Goal: Task Accomplishment & Management: Use online tool/utility

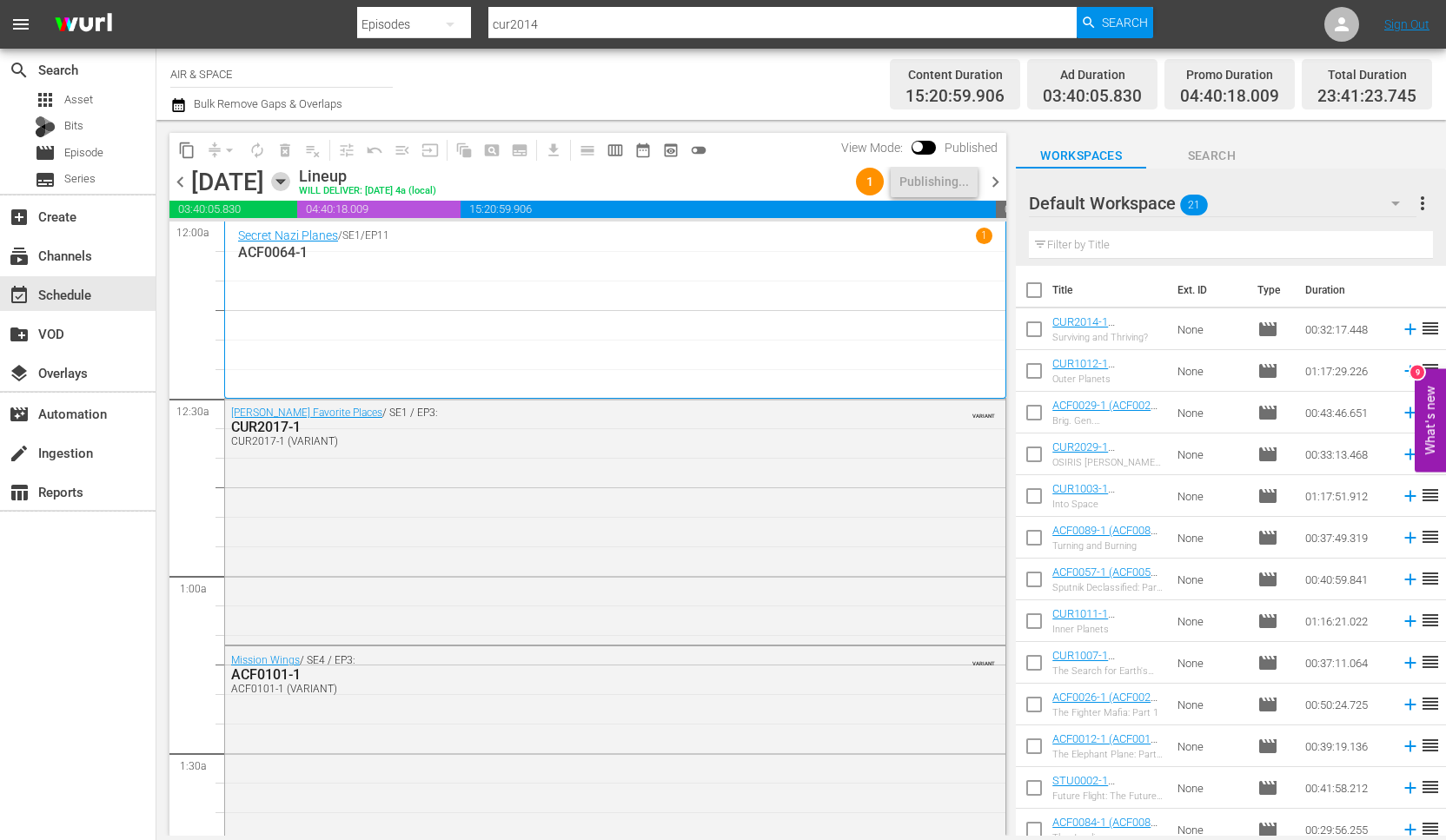
click at [290, 177] on icon "button" at bounding box center [280, 181] width 19 height 19
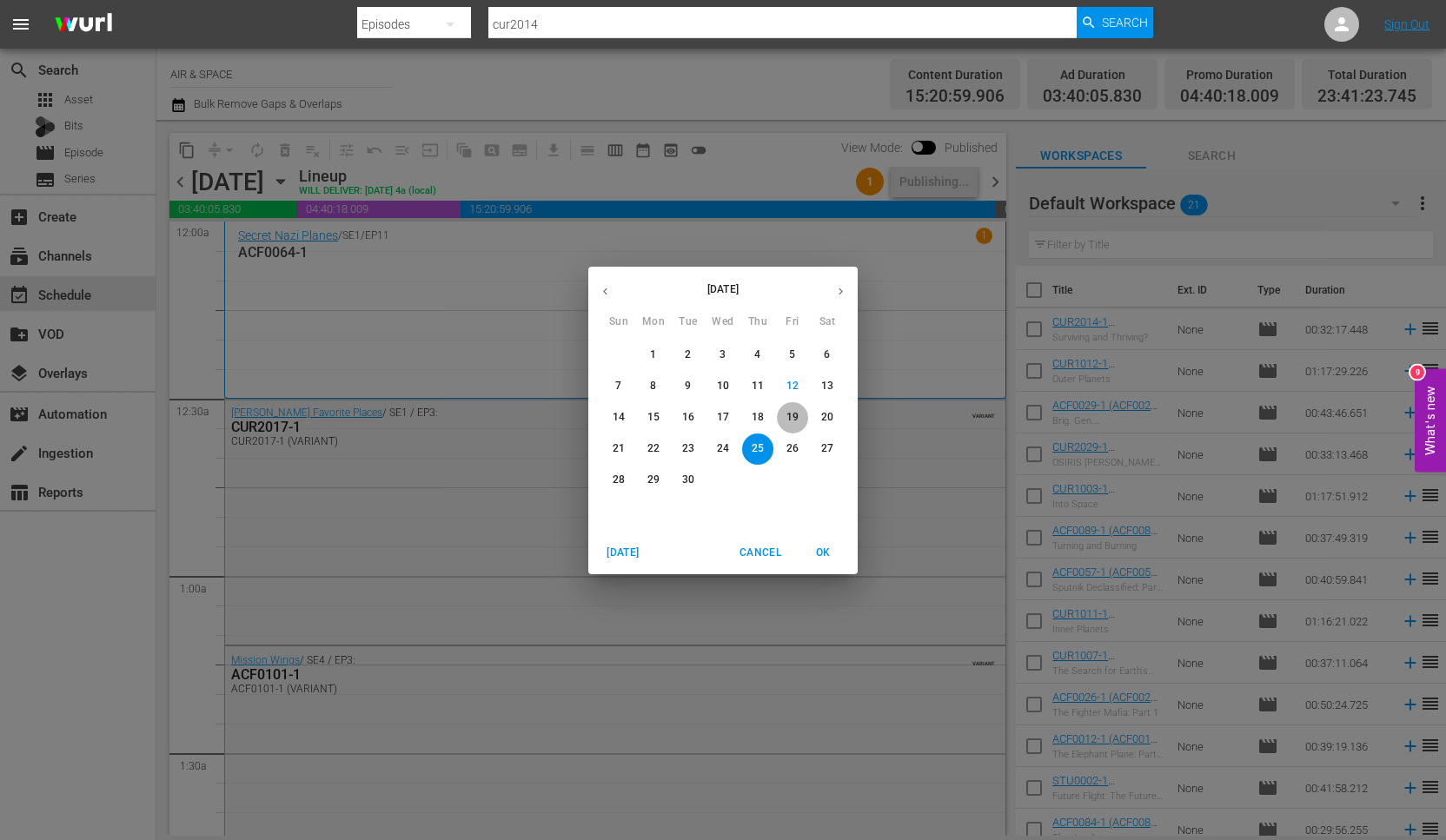
click at [789, 414] on p "19" at bounding box center [791, 417] width 12 height 15
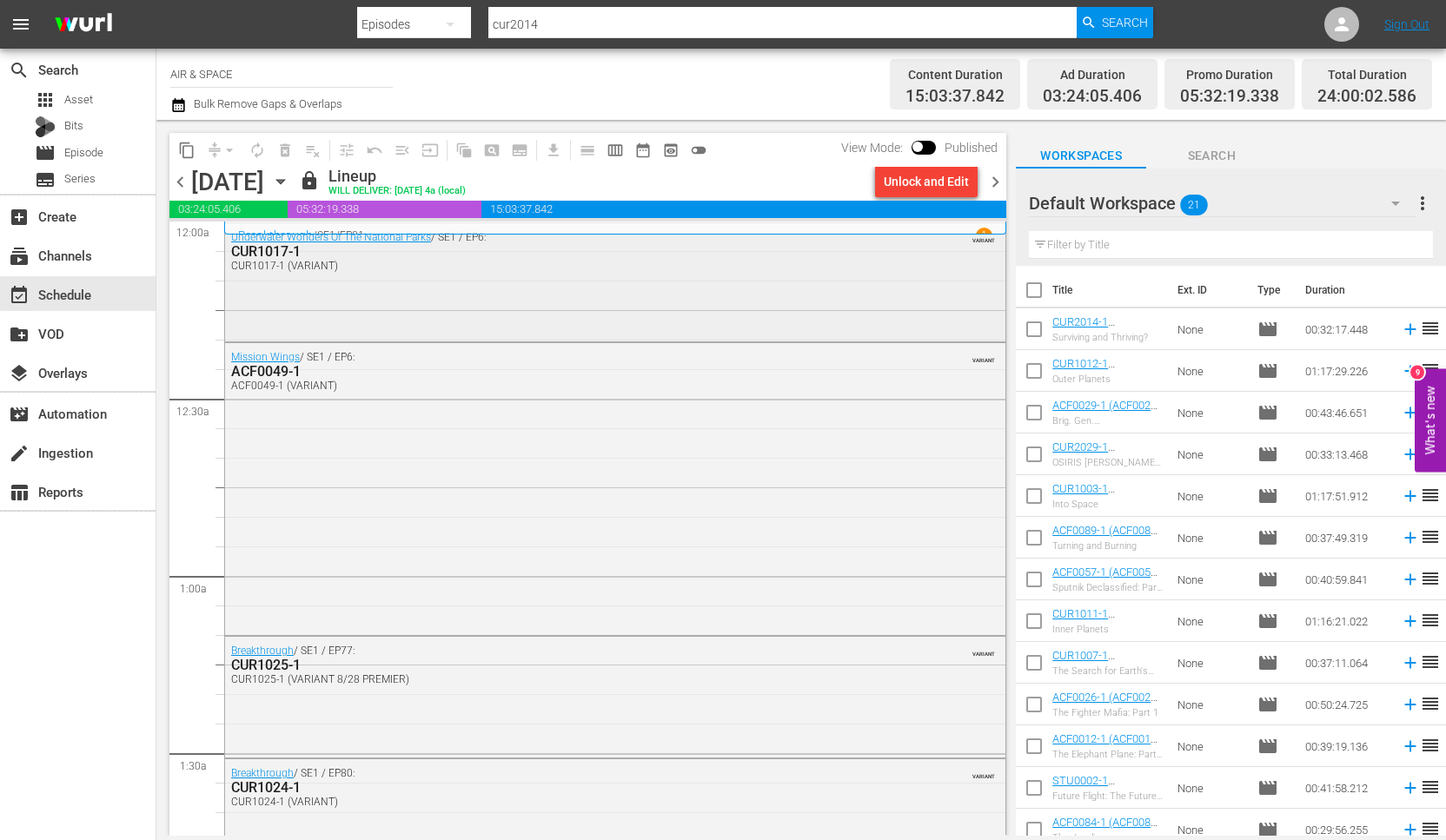
click at [278, 254] on div "CUR1017-1" at bounding box center [568, 252] width 675 height 17
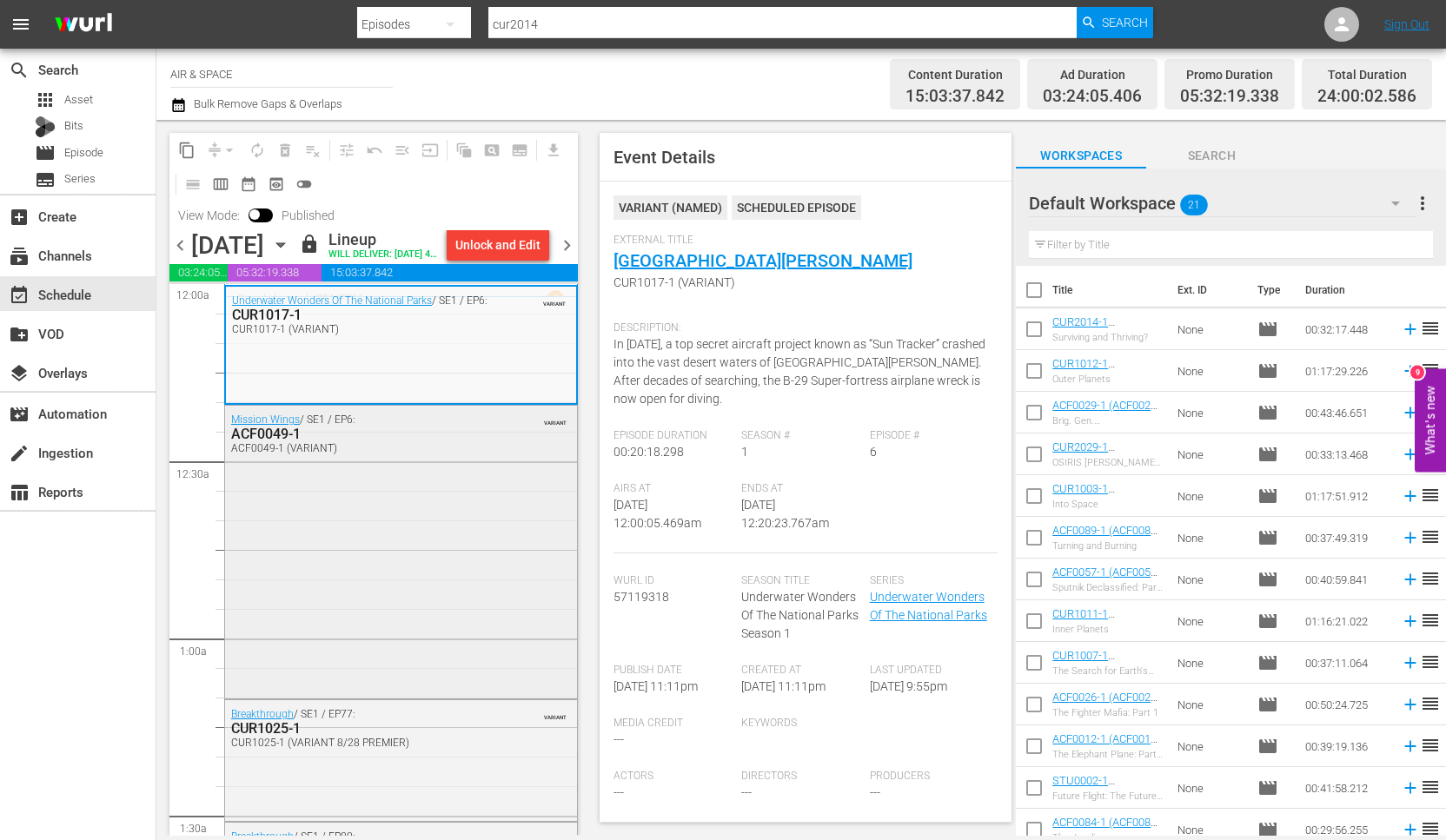
click at [273, 442] on div "ACF0049-1" at bounding box center [359, 434] width 257 height 17
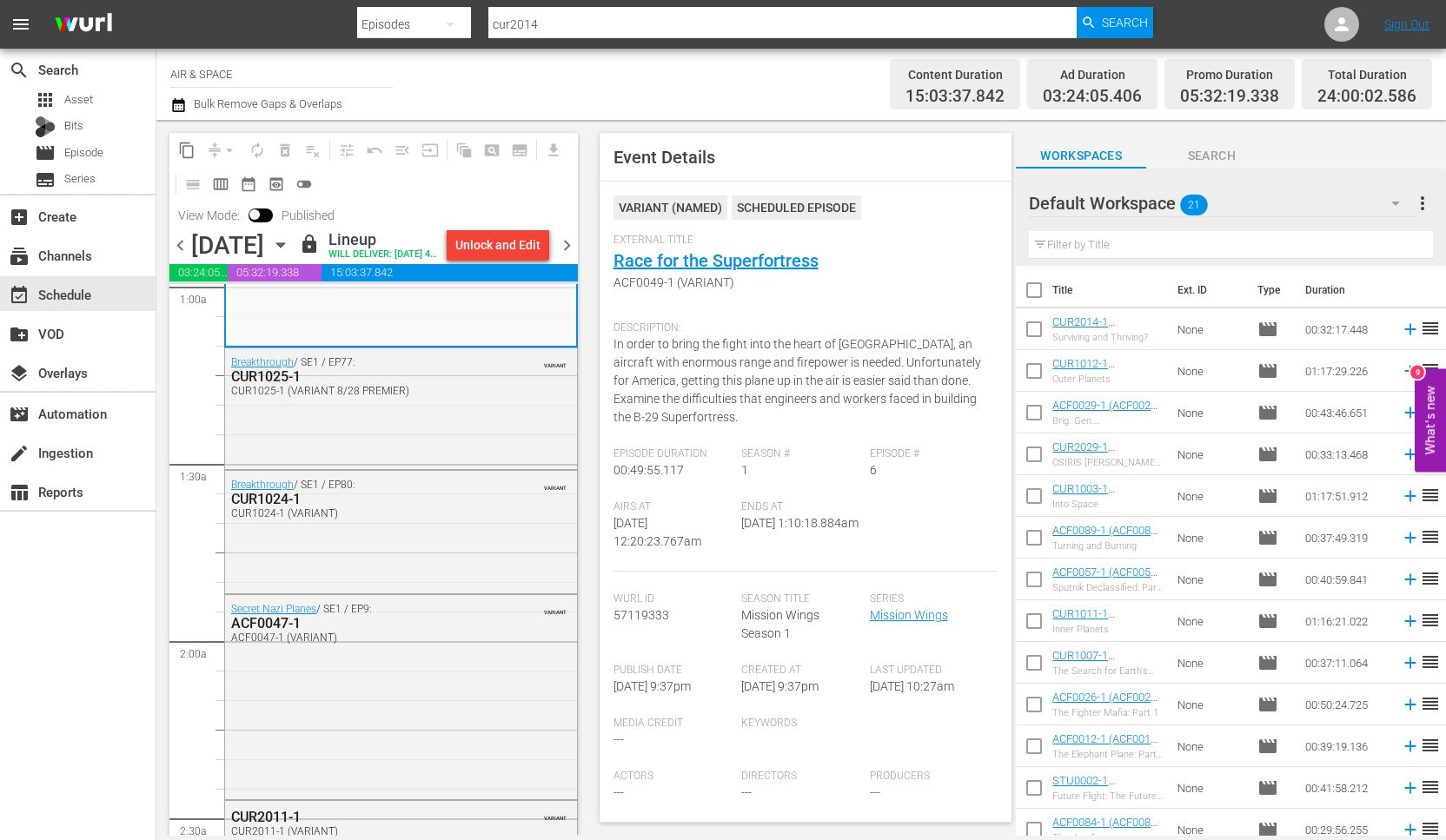
scroll to position [225, 0]
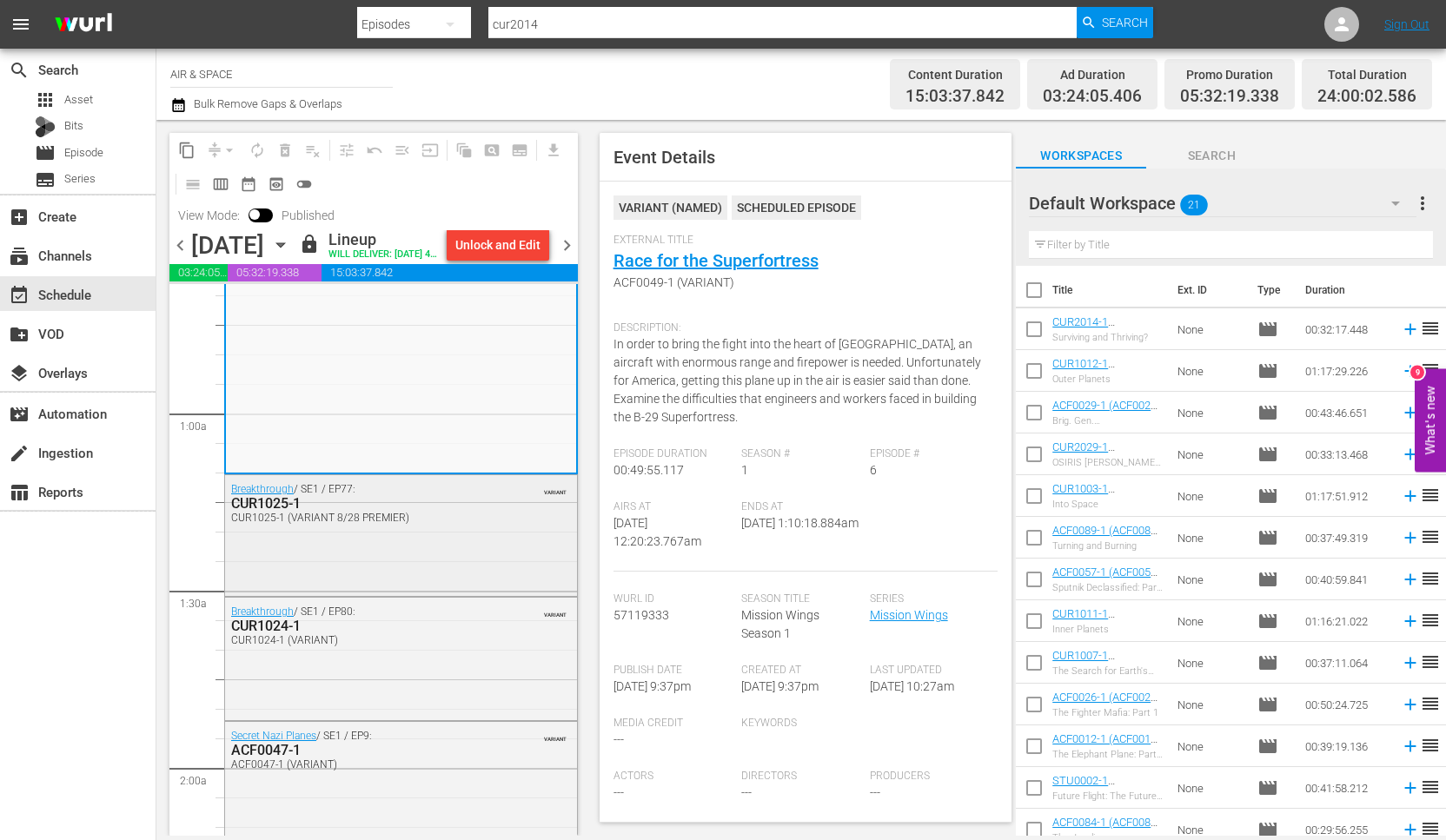
click at [276, 512] on div "CUR1025-1" at bounding box center [359, 504] width 257 height 17
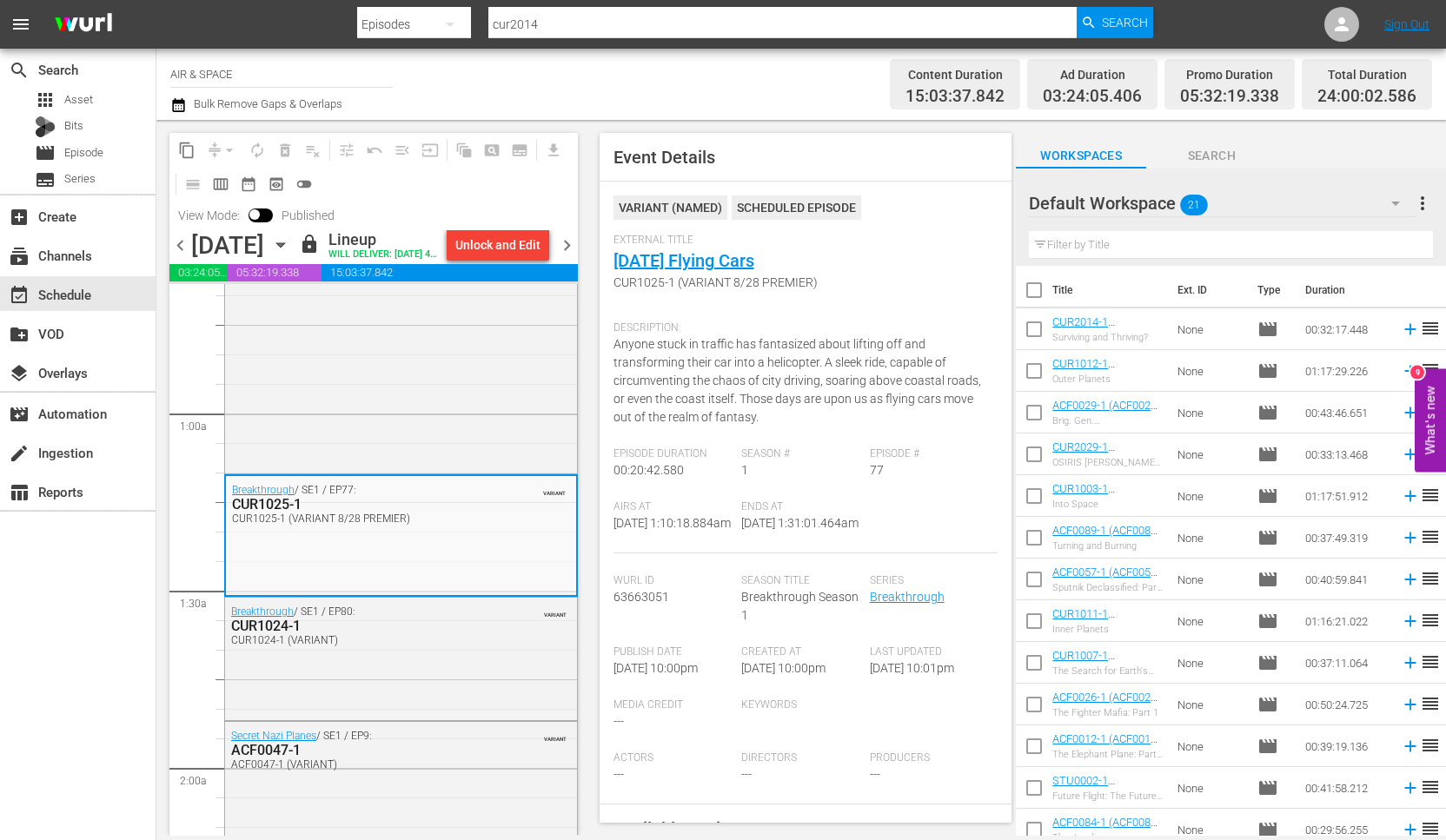
click at [571, 256] on span "chevron_right" at bounding box center [567, 245] width 22 height 22
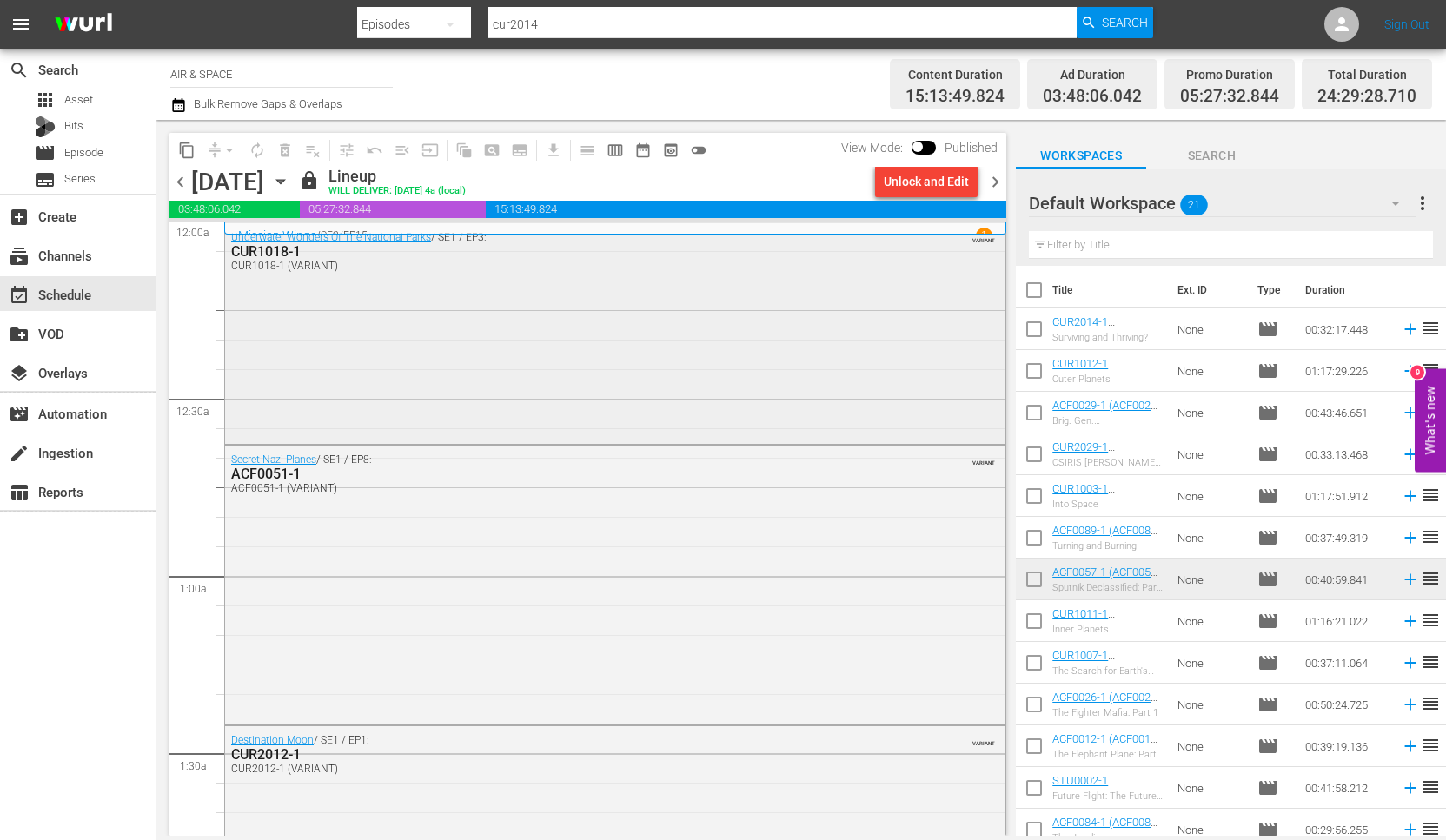
click at [273, 251] on div "CUR1018-1" at bounding box center [568, 252] width 675 height 17
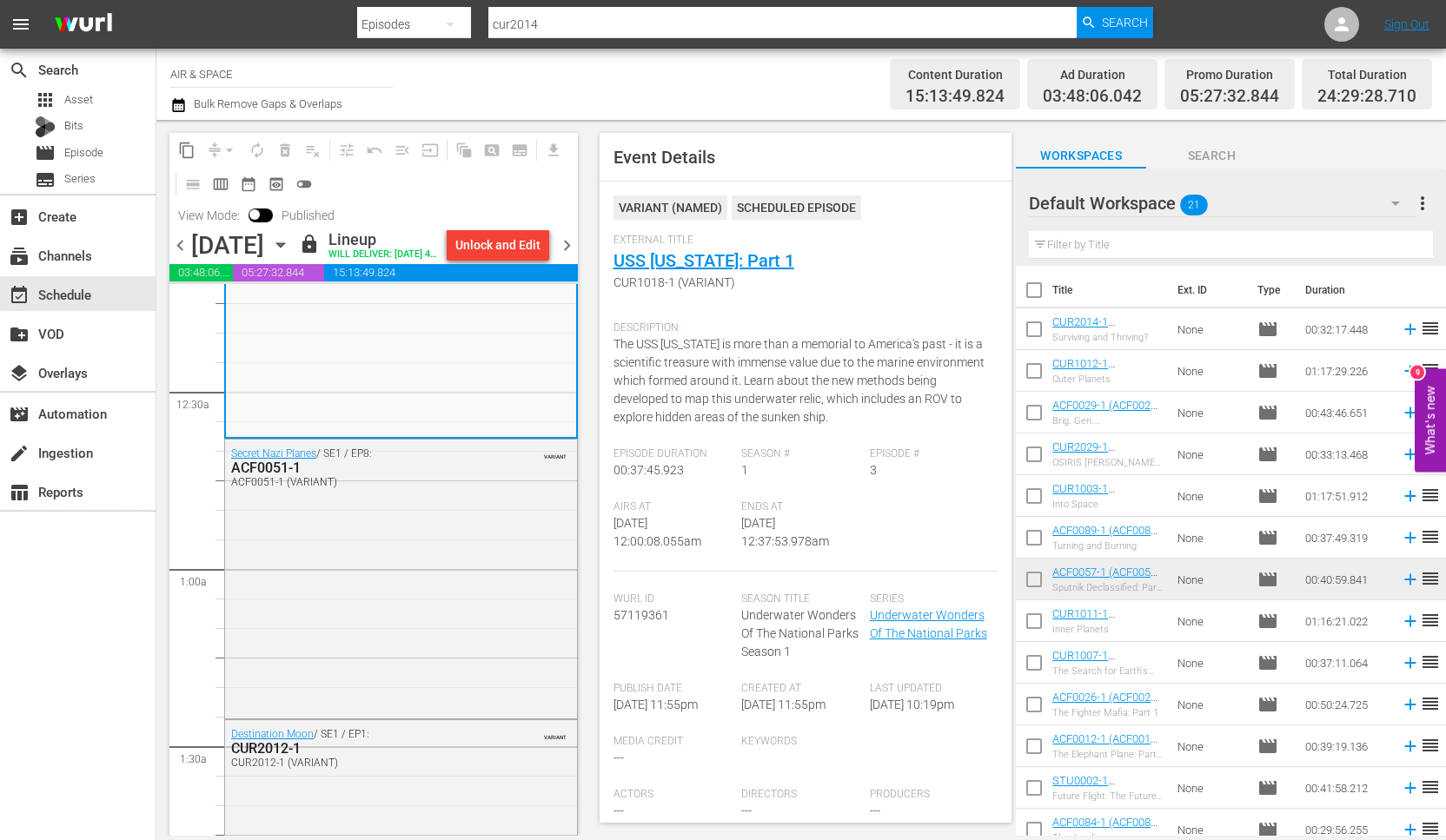
scroll to position [112, 0]
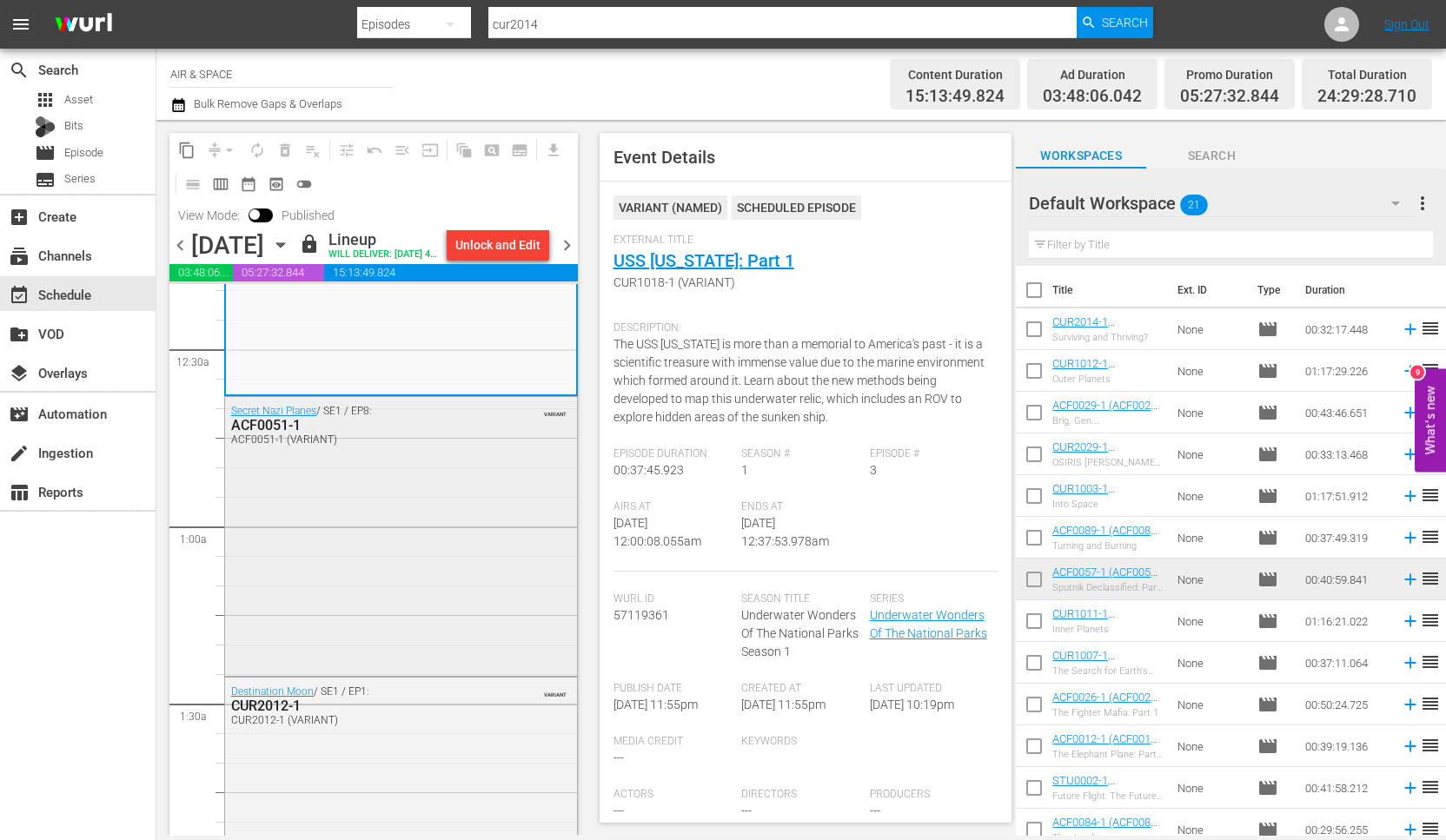
click at [270, 434] on div "ACF0051-1" at bounding box center [359, 426] width 257 height 17
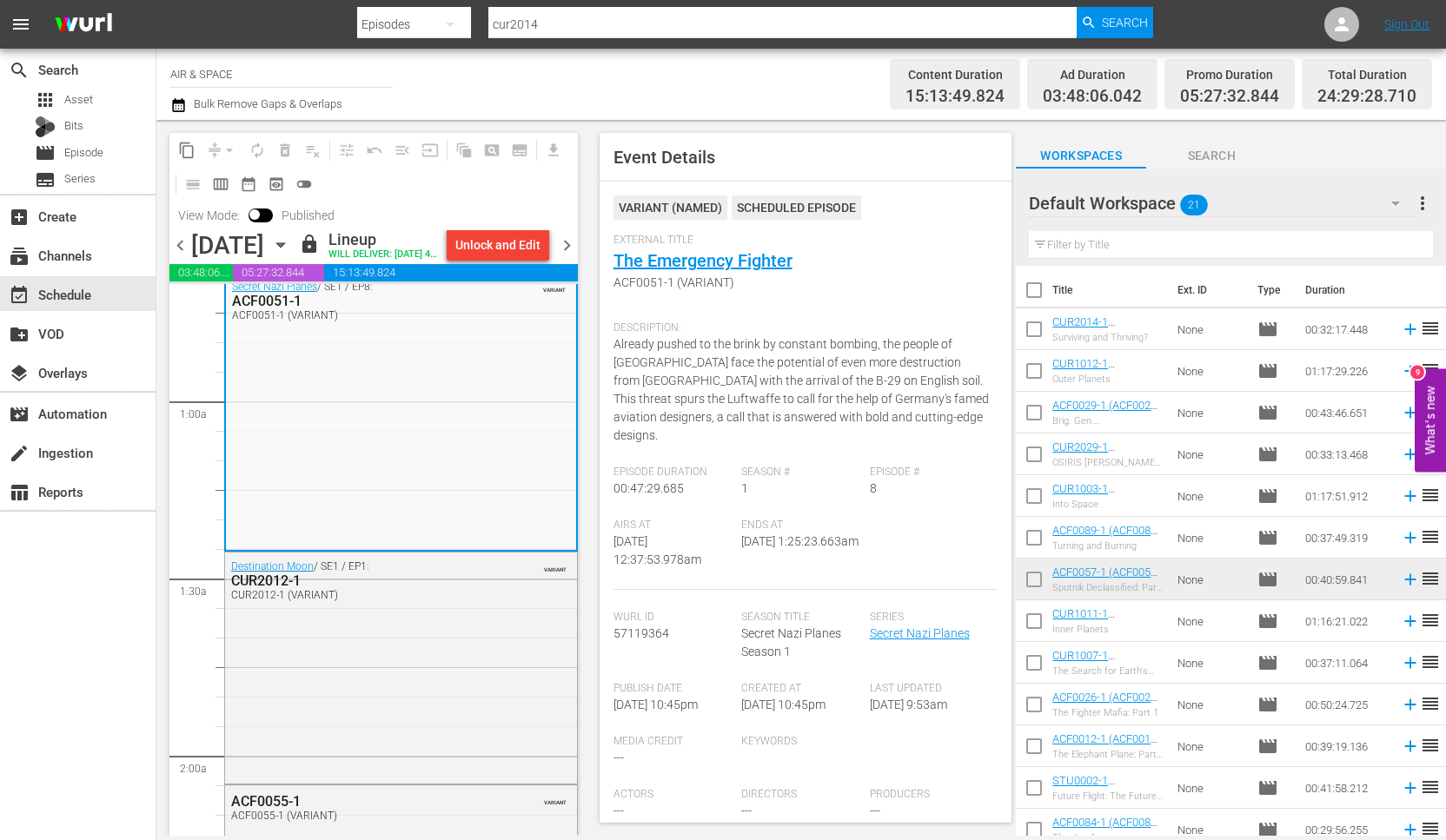
scroll to position [395, 0]
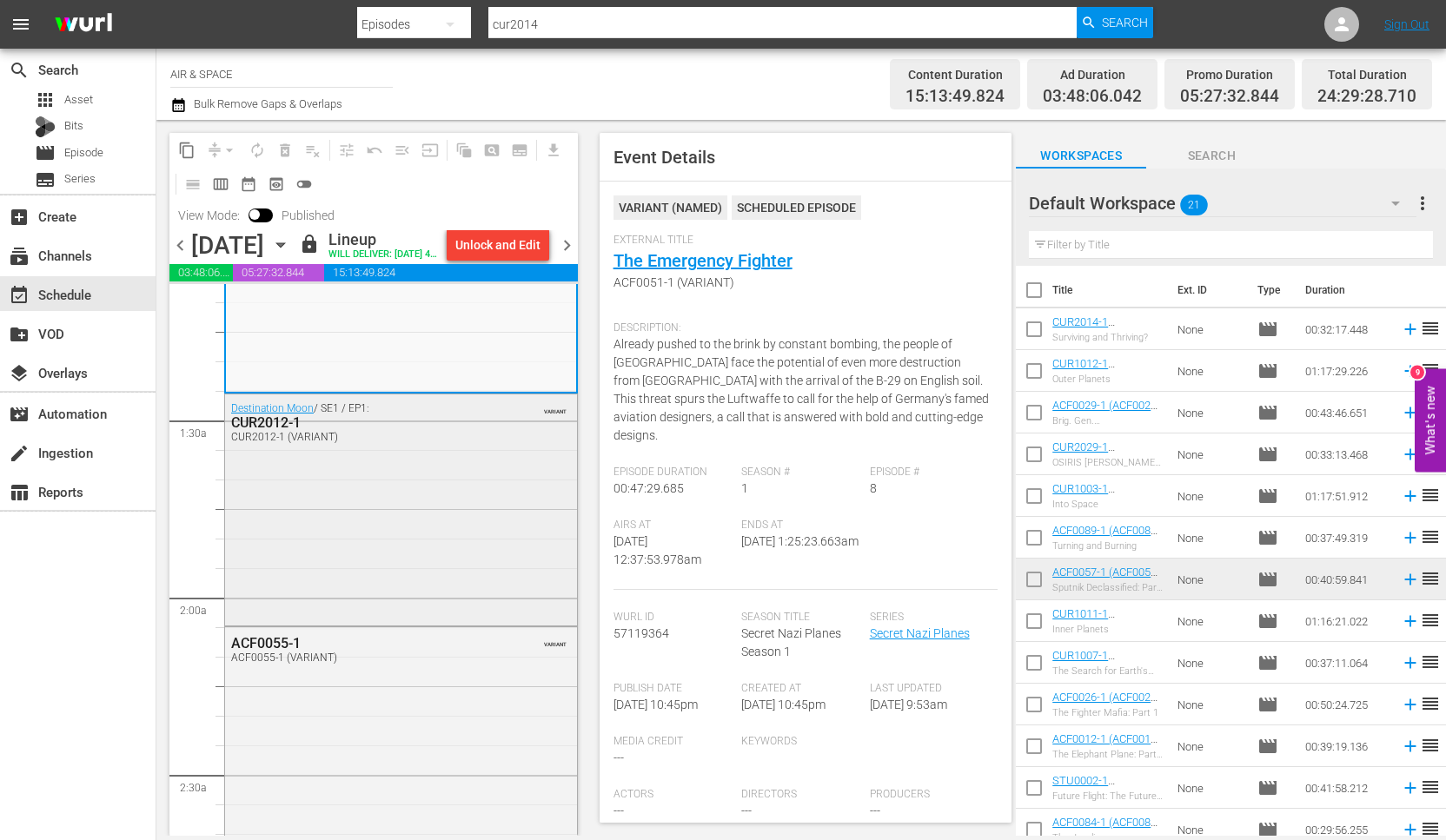
click at [271, 431] on div "CUR2012-1" at bounding box center [359, 423] width 257 height 17
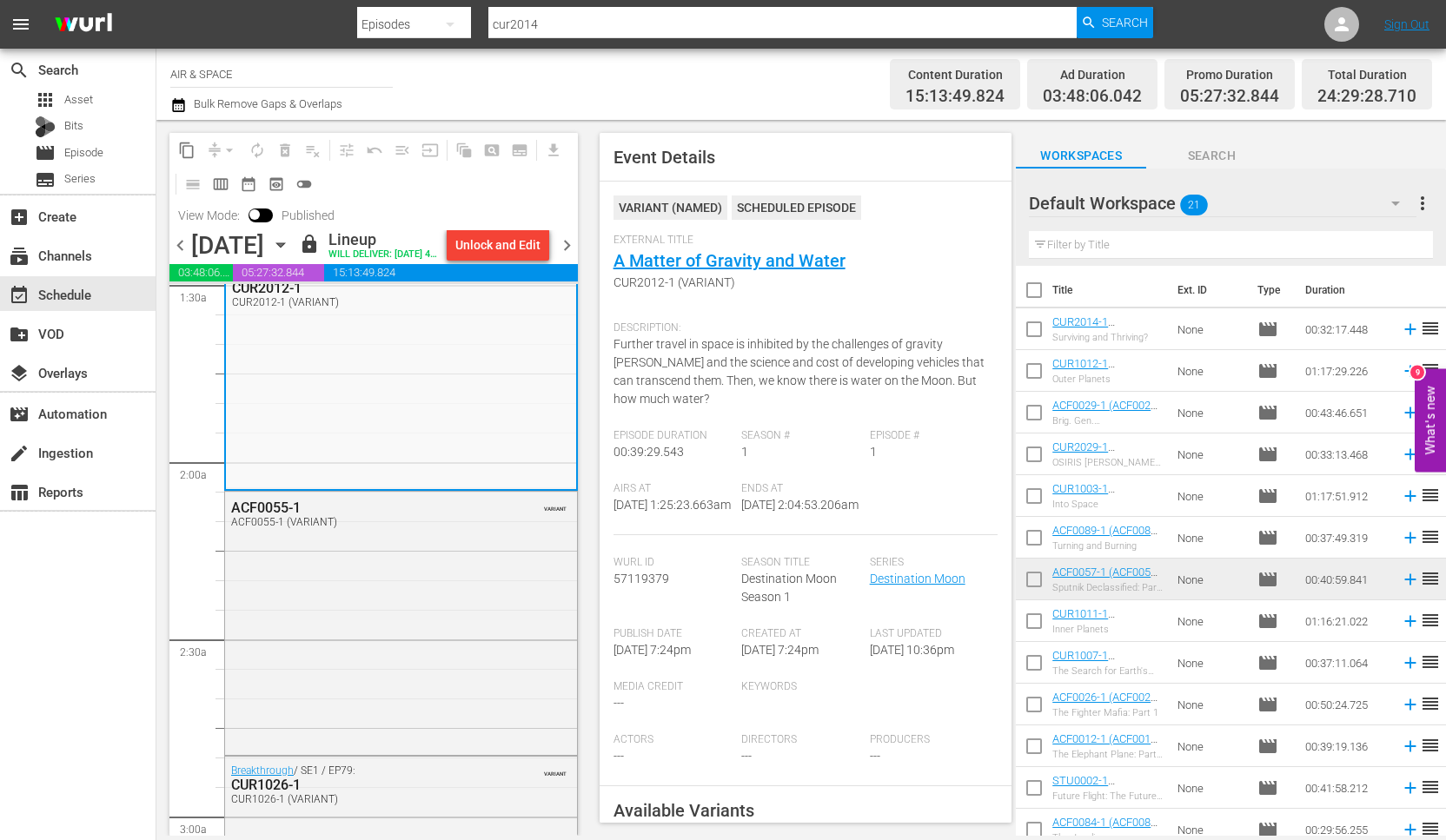
scroll to position [631, 0]
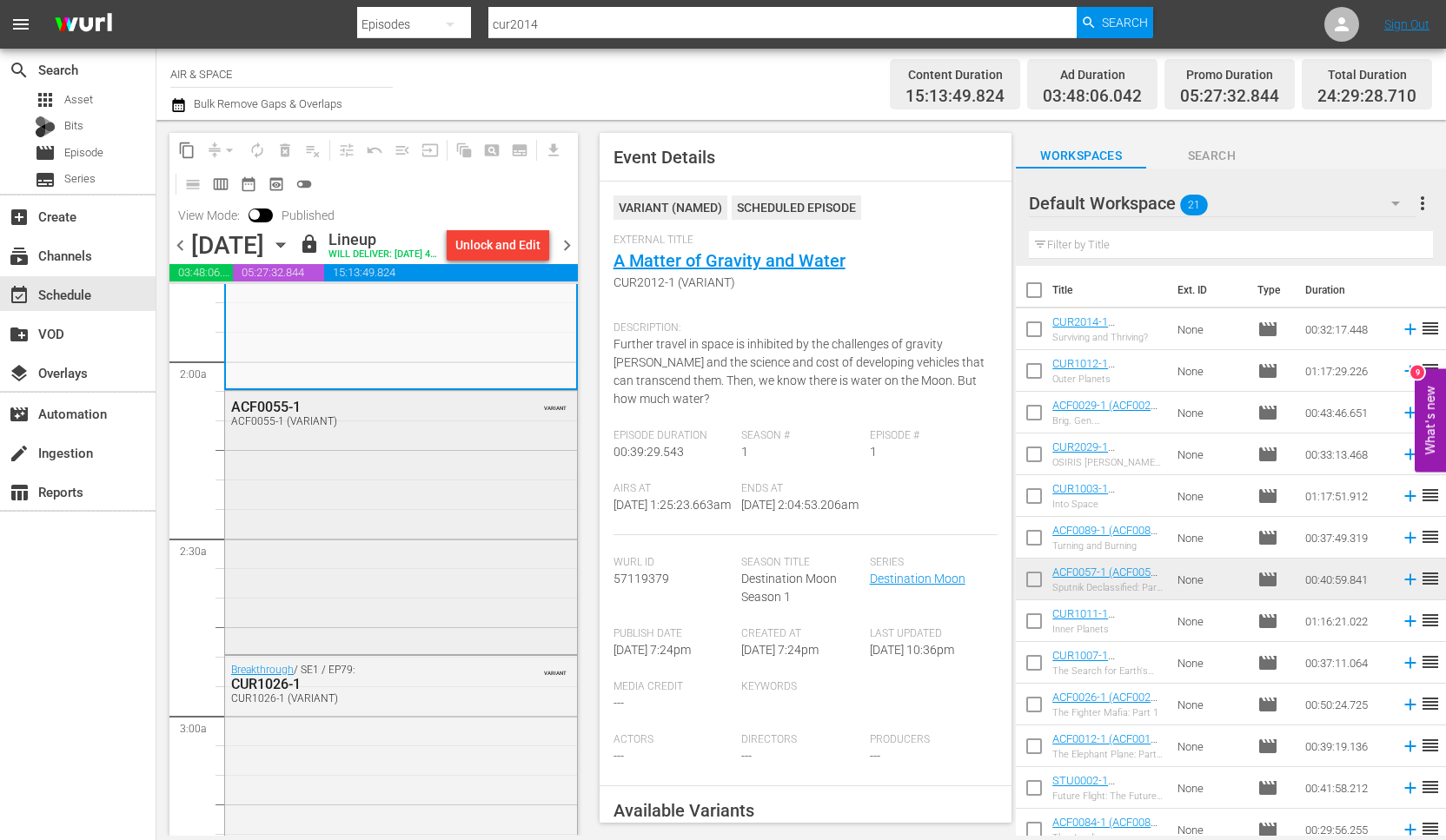
click at [278, 415] on div "ACF0055-1" at bounding box center [359, 407] width 257 height 17
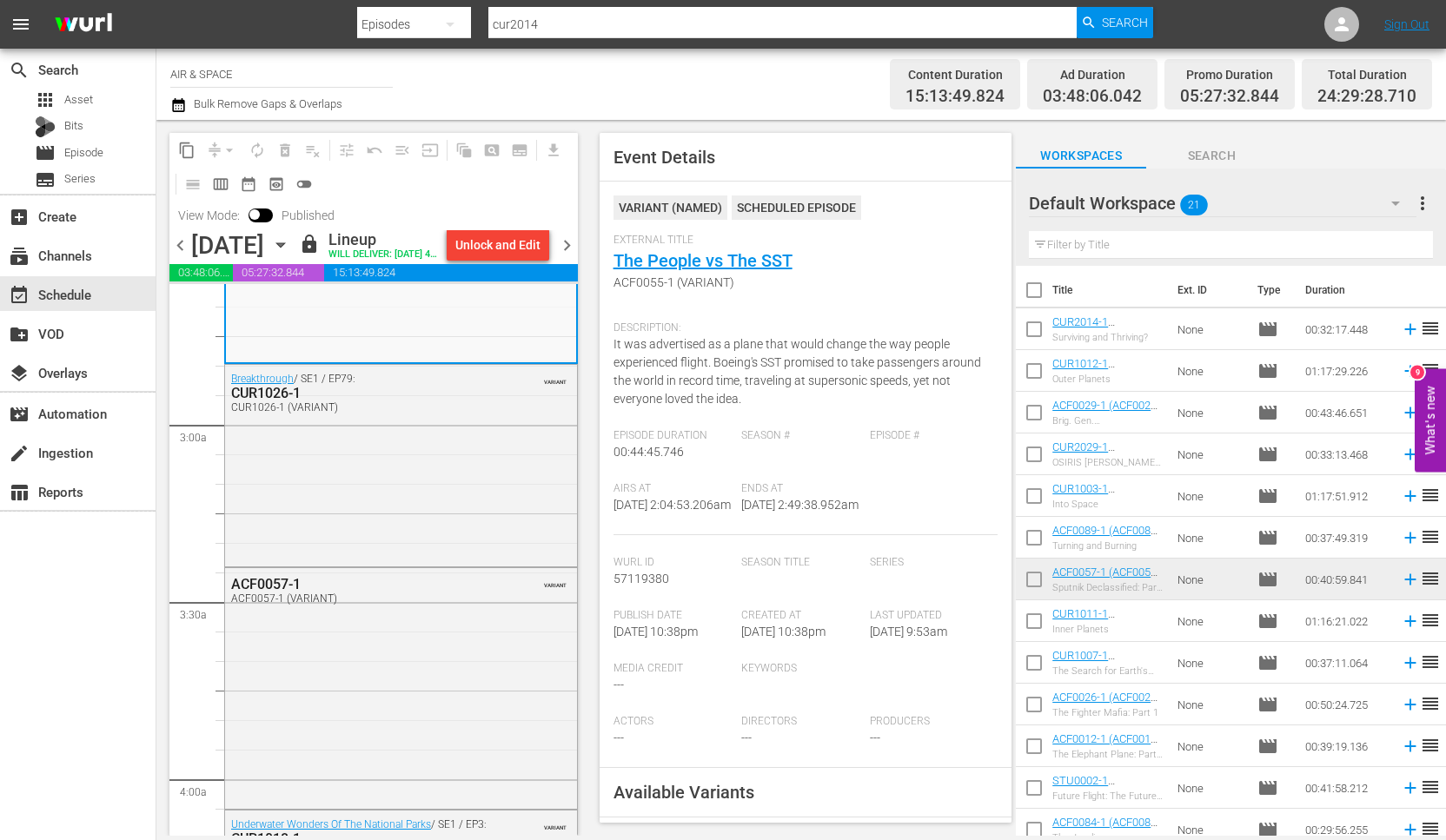
scroll to position [936, 0]
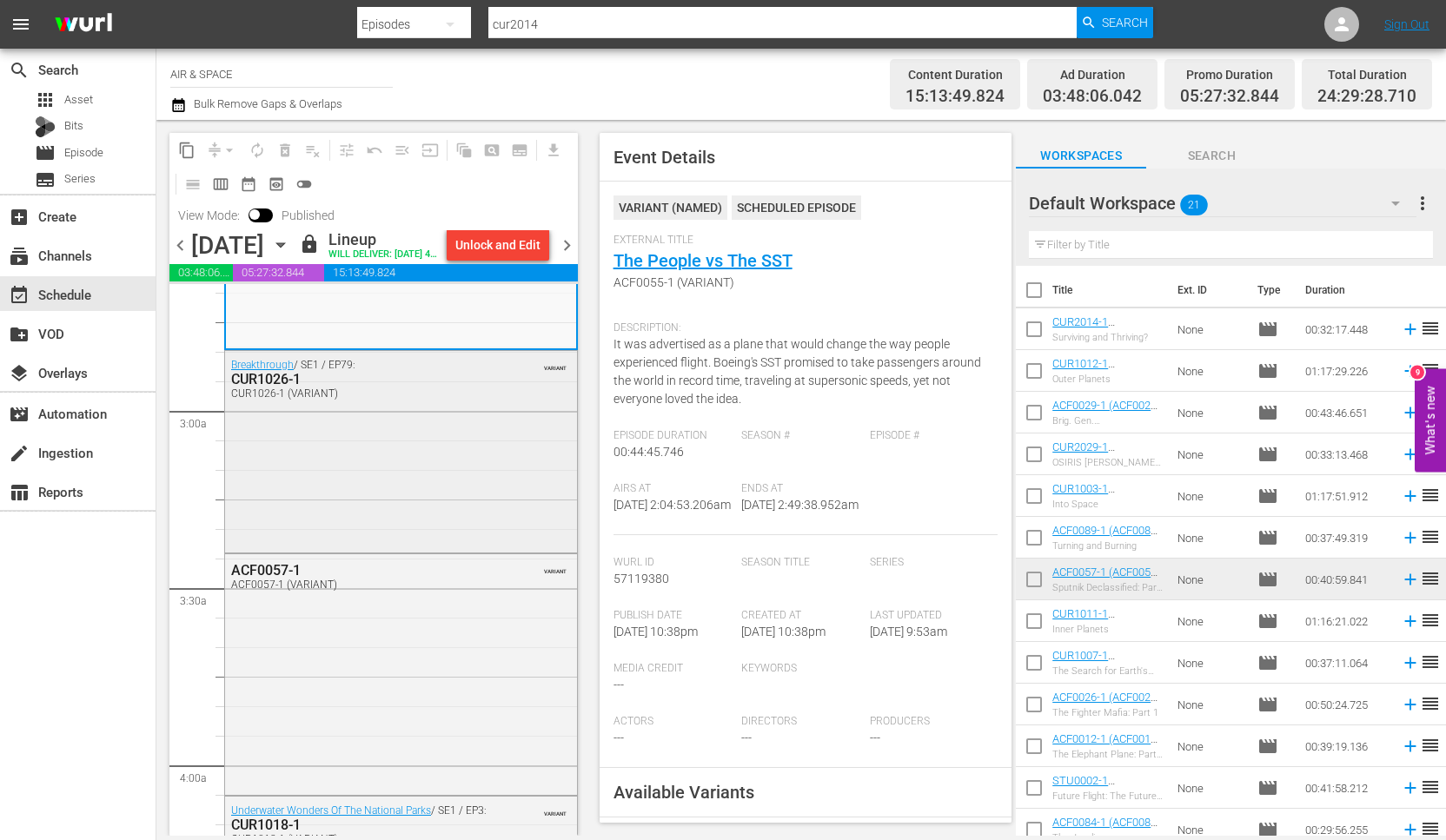
click at [281, 388] on div "CUR1026-1" at bounding box center [359, 380] width 257 height 17
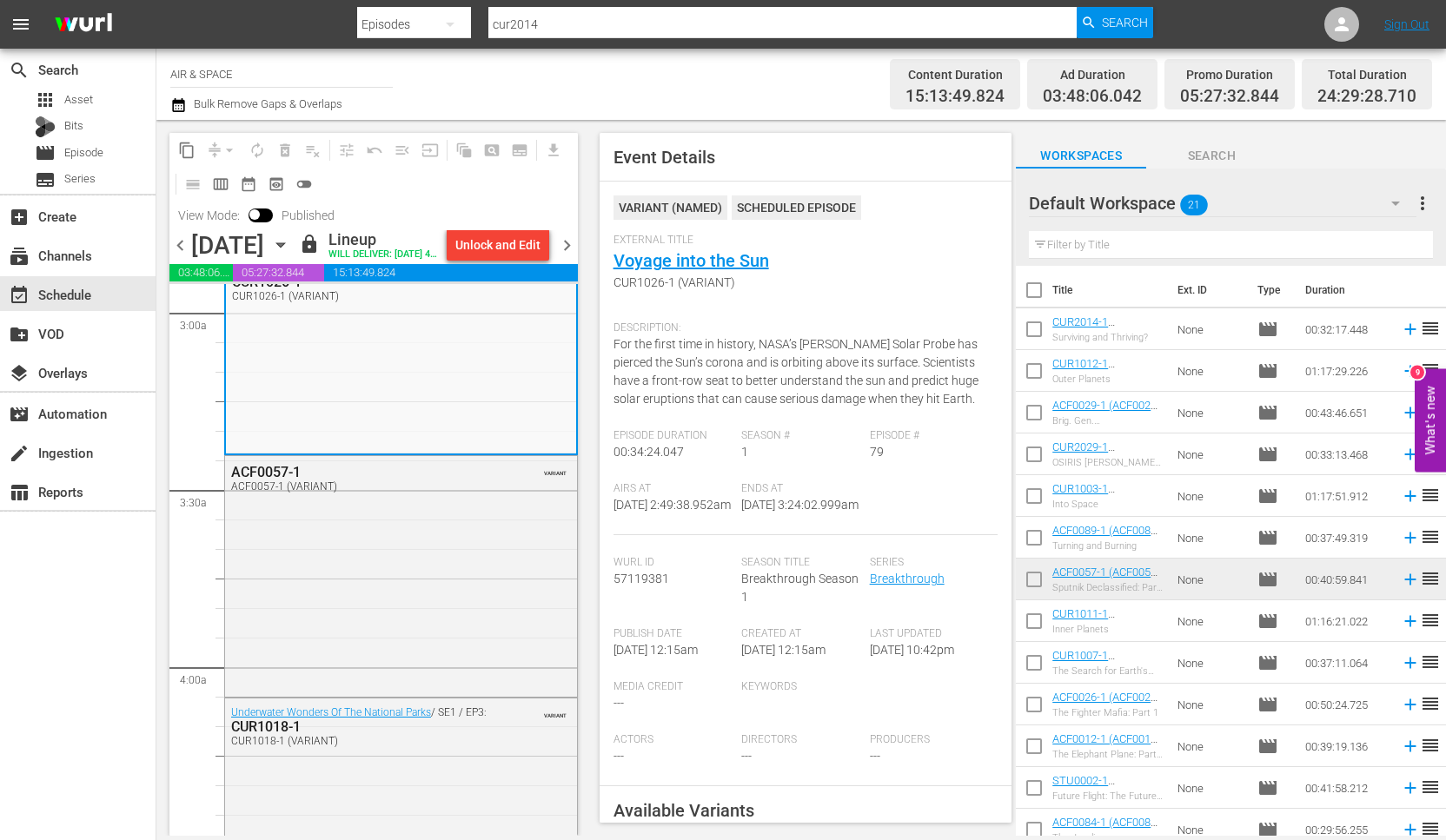
scroll to position [1078, 0]
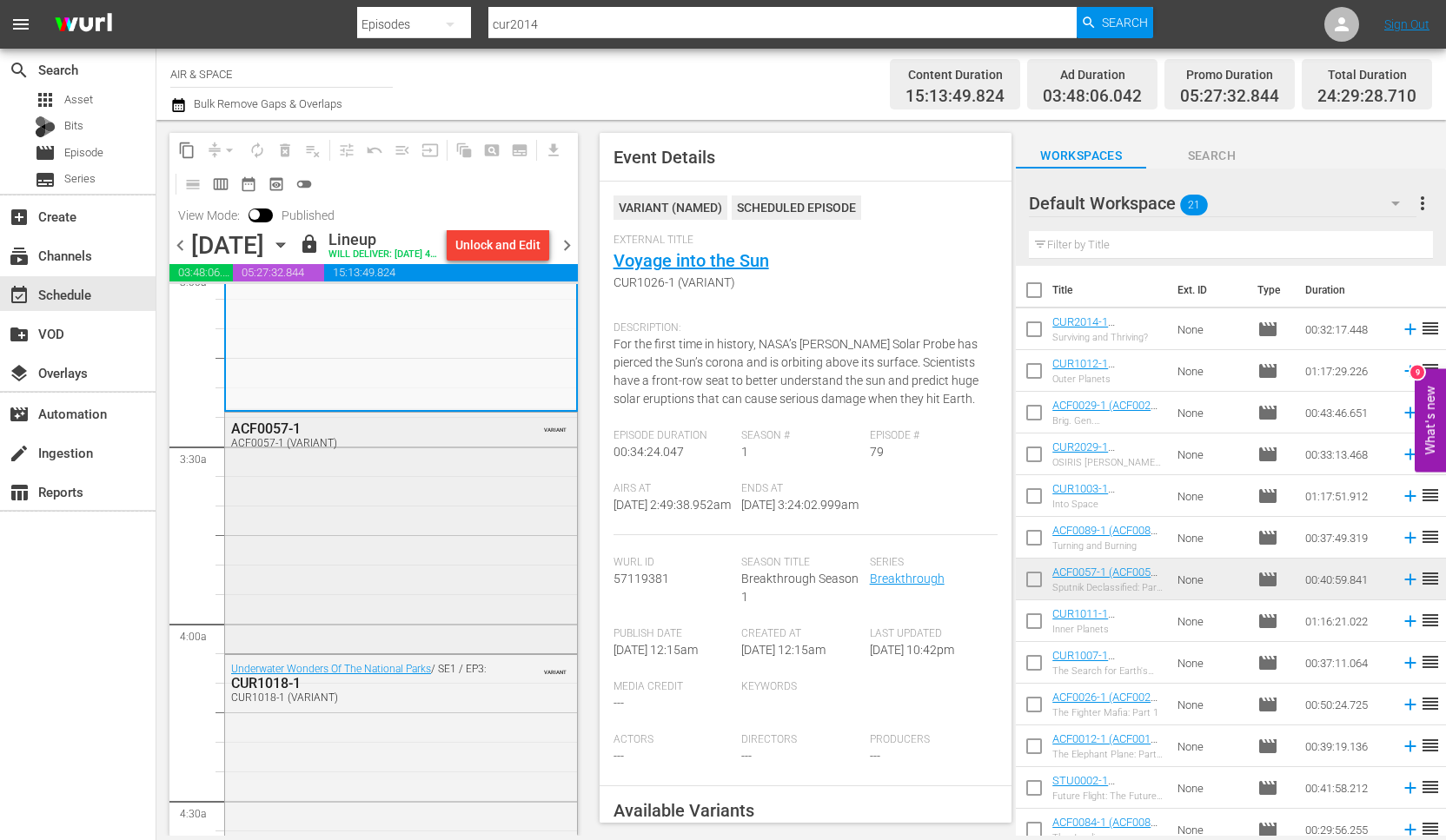
click at [277, 437] on div "ACF0057-1" at bounding box center [359, 428] width 257 height 17
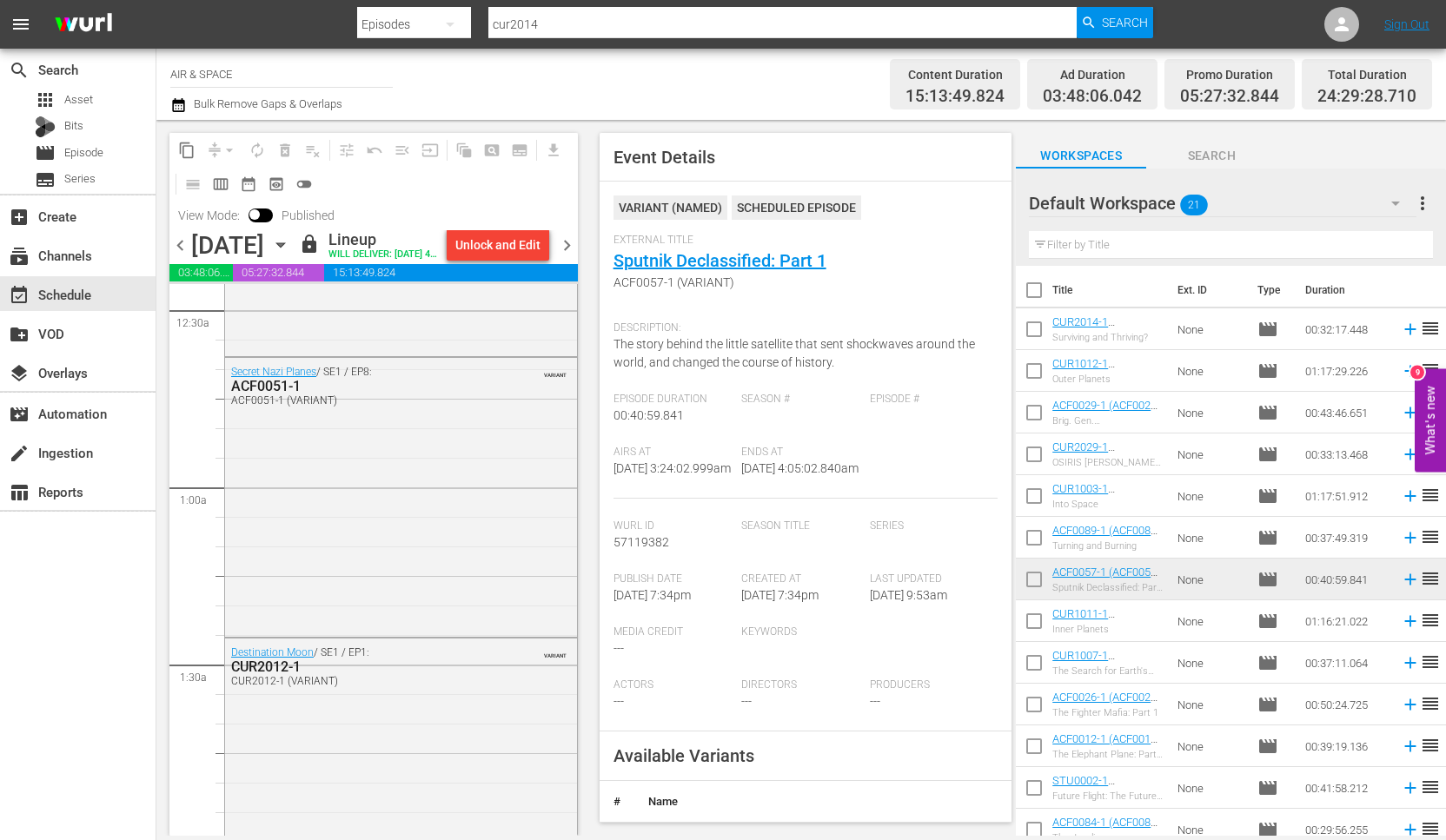
scroll to position [94, 0]
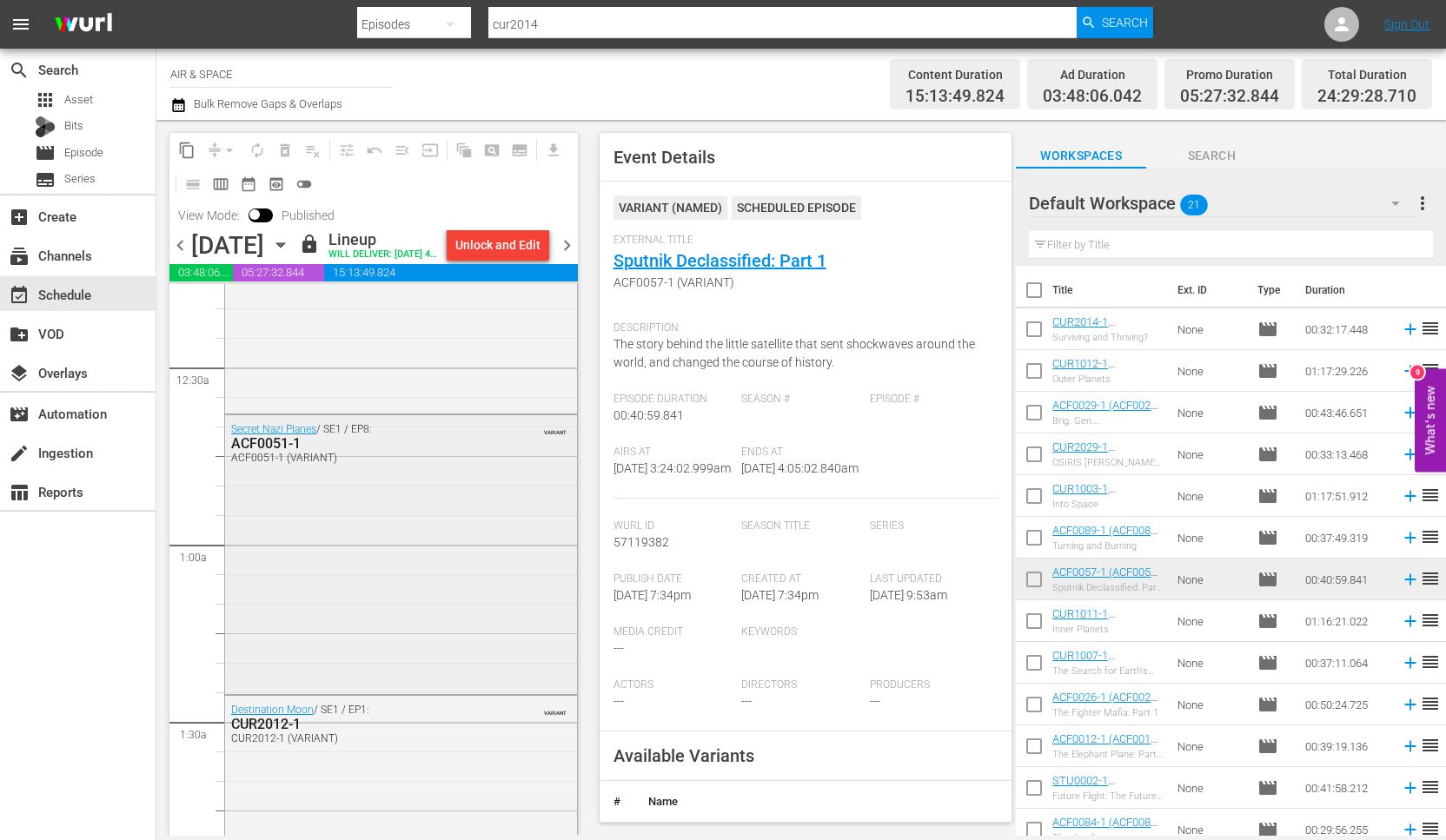
click at [277, 451] on div "ACF0051-1" at bounding box center [359, 444] width 257 height 17
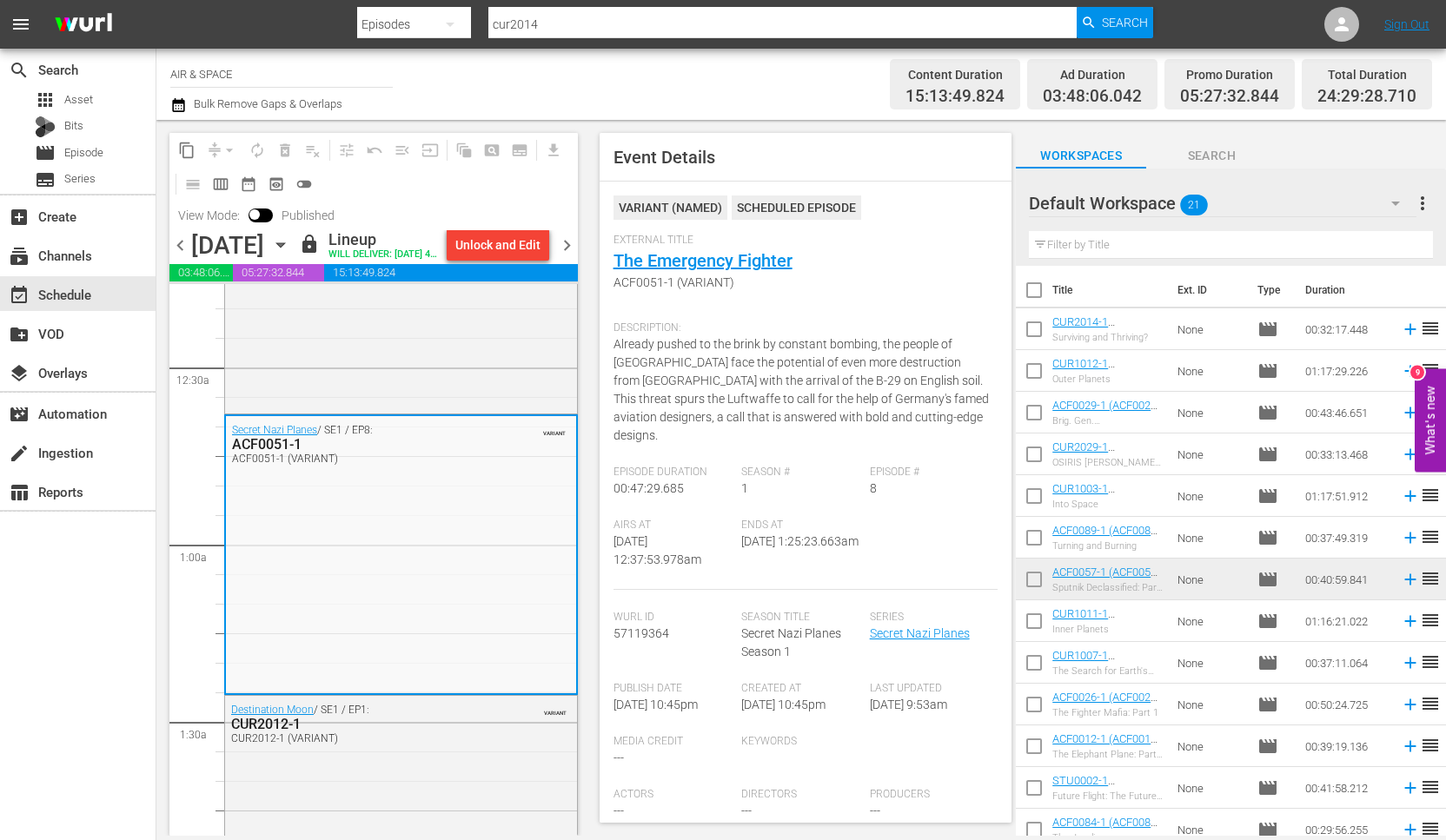
scroll to position [0, 0]
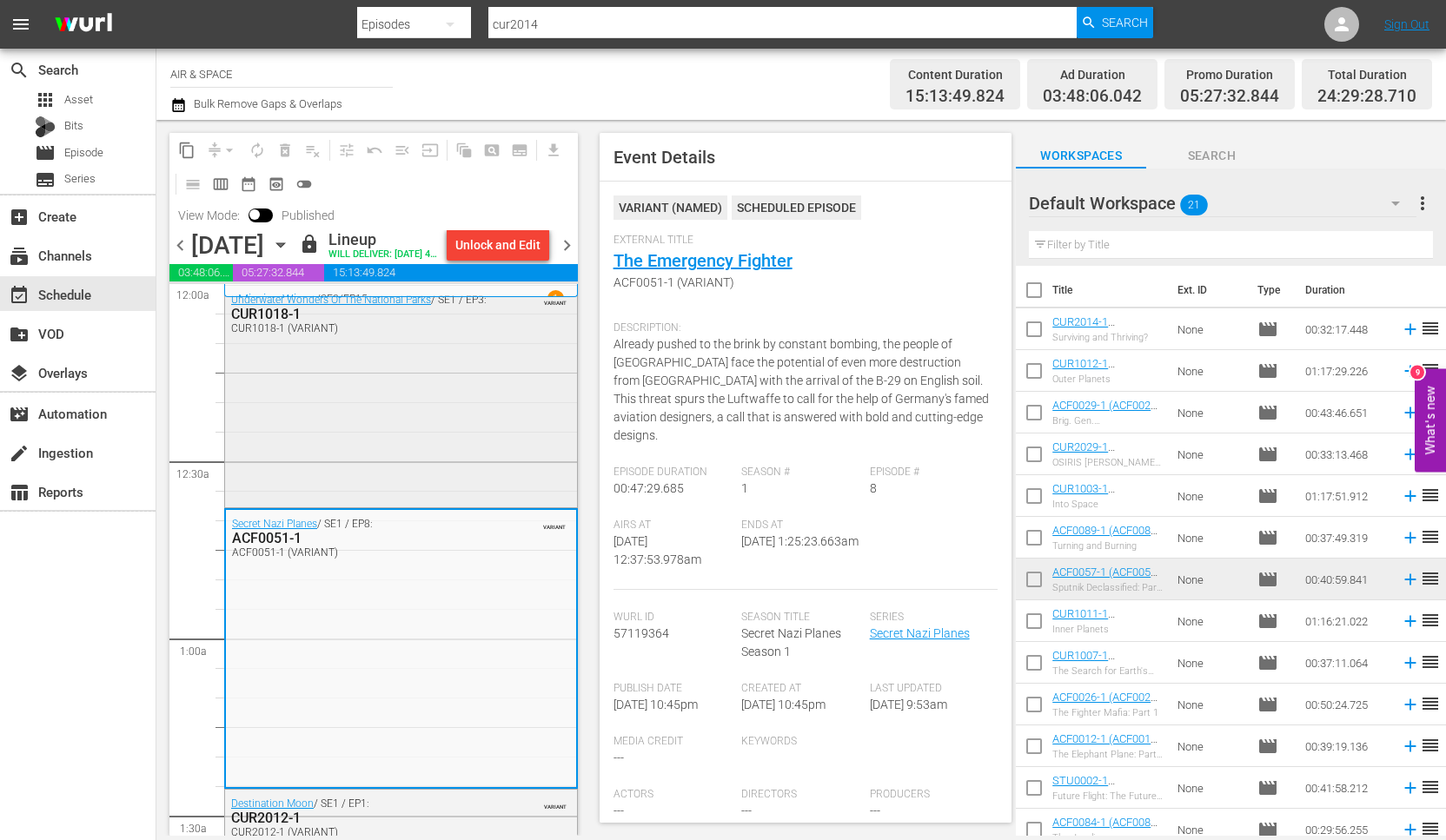
click at [270, 323] on div "CUR1018-1" at bounding box center [359, 314] width 257 height 17
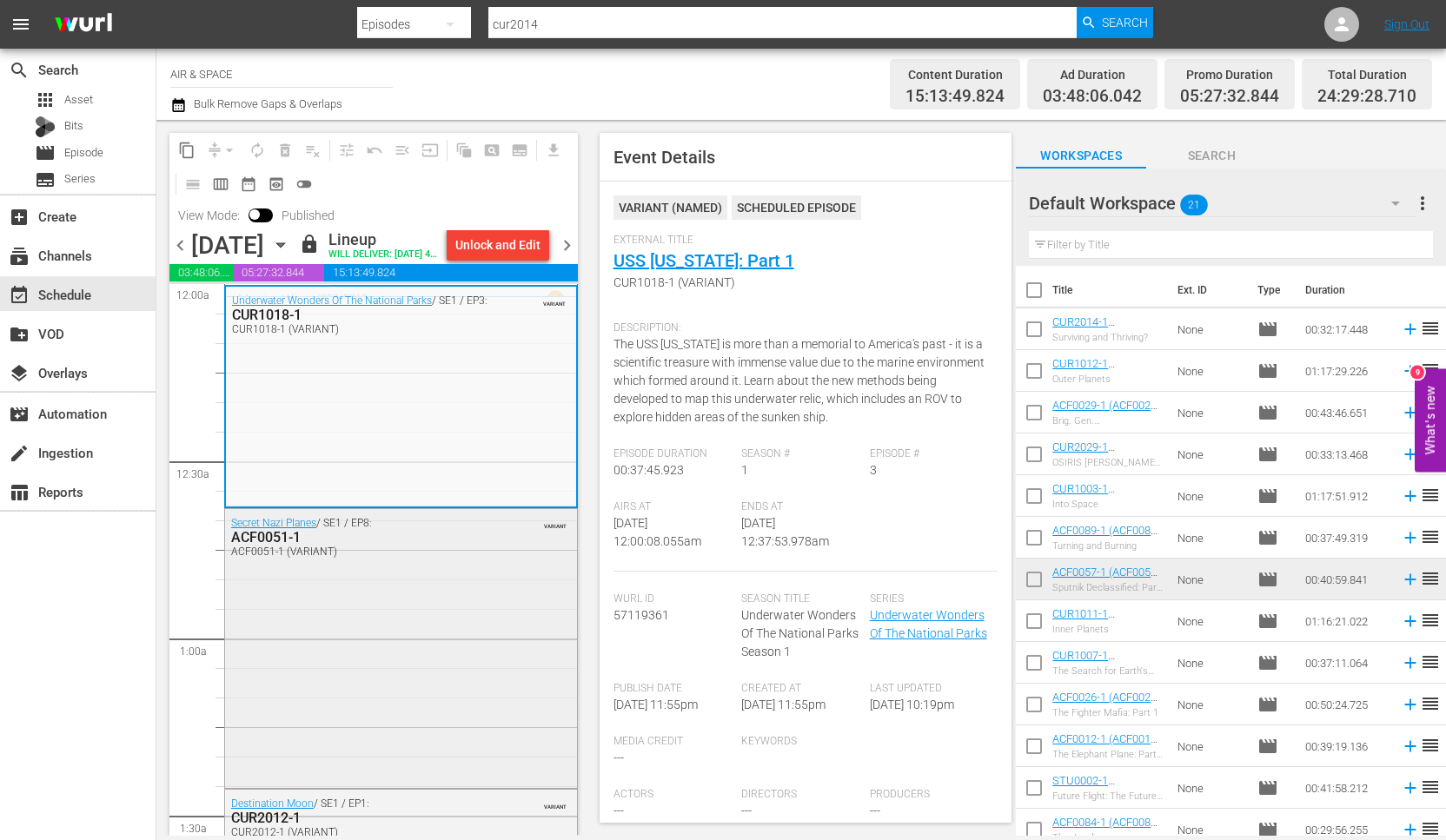
click at [280, 546] on div "ACF0051-1" at bounding box center [359, 538] width 257 height 17
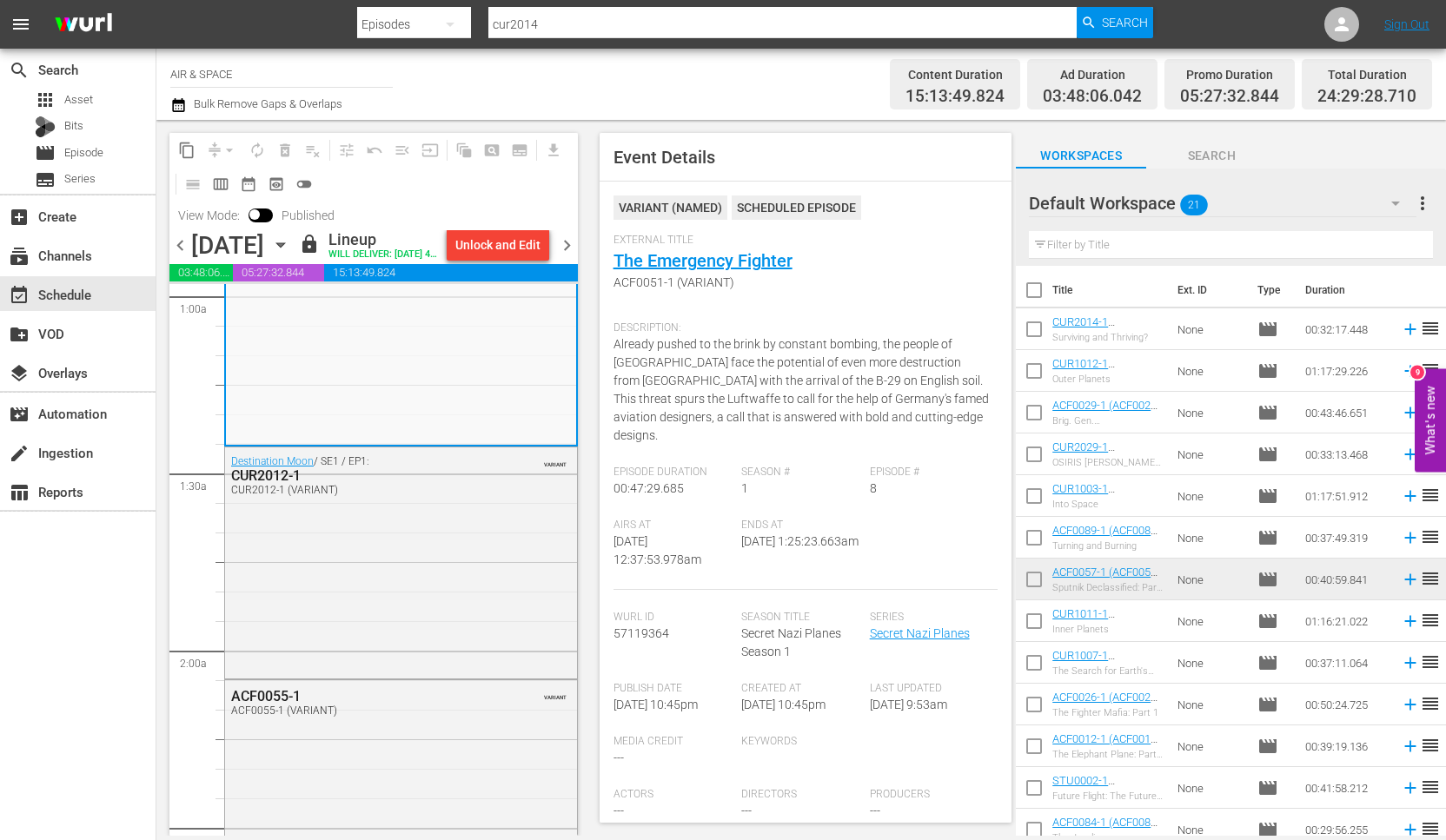
scroll to position [386, 0]
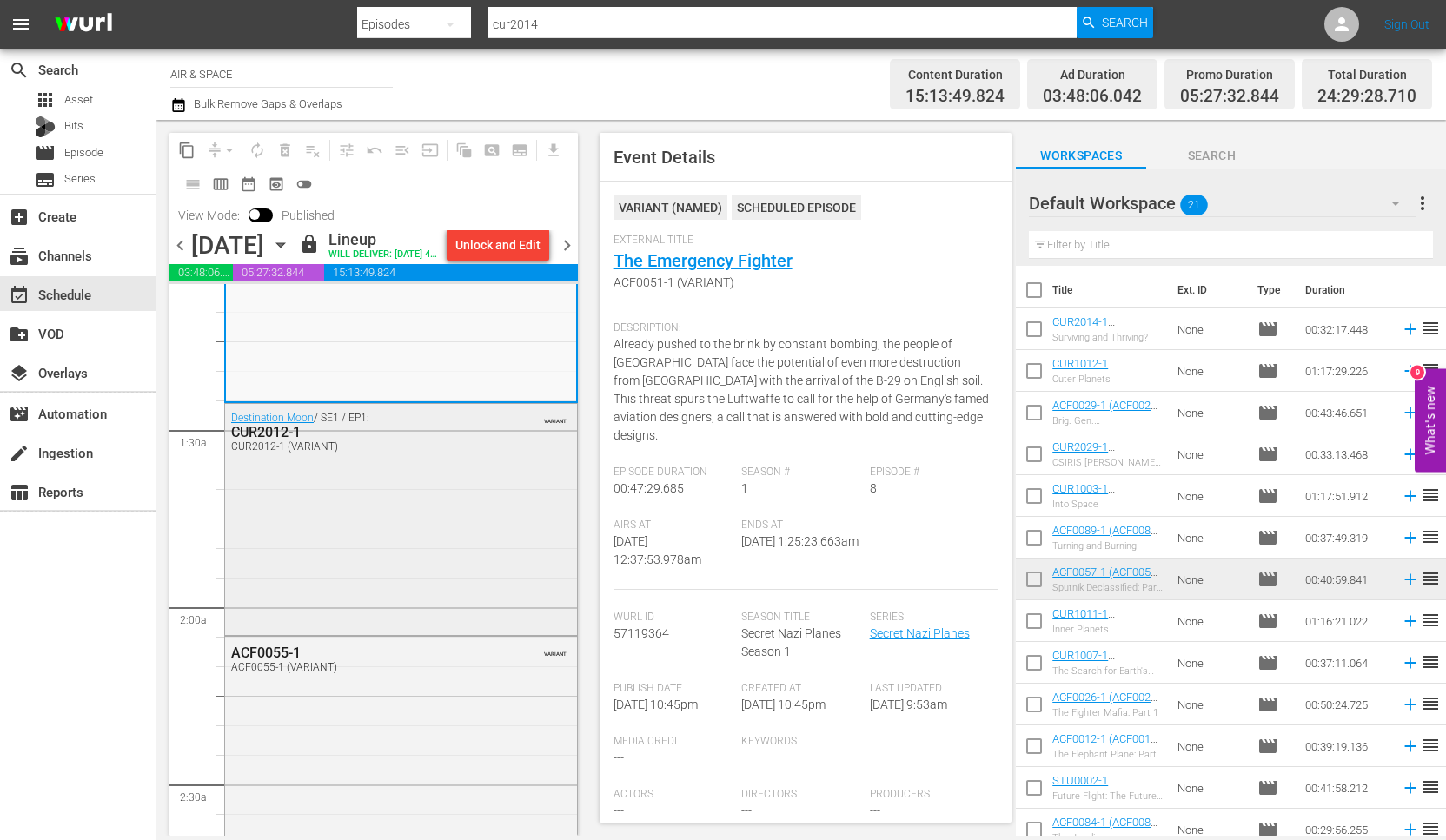
click at [268, 440] on div "CUR2012-1" at bounding box center [359, 432] width 257 height 17
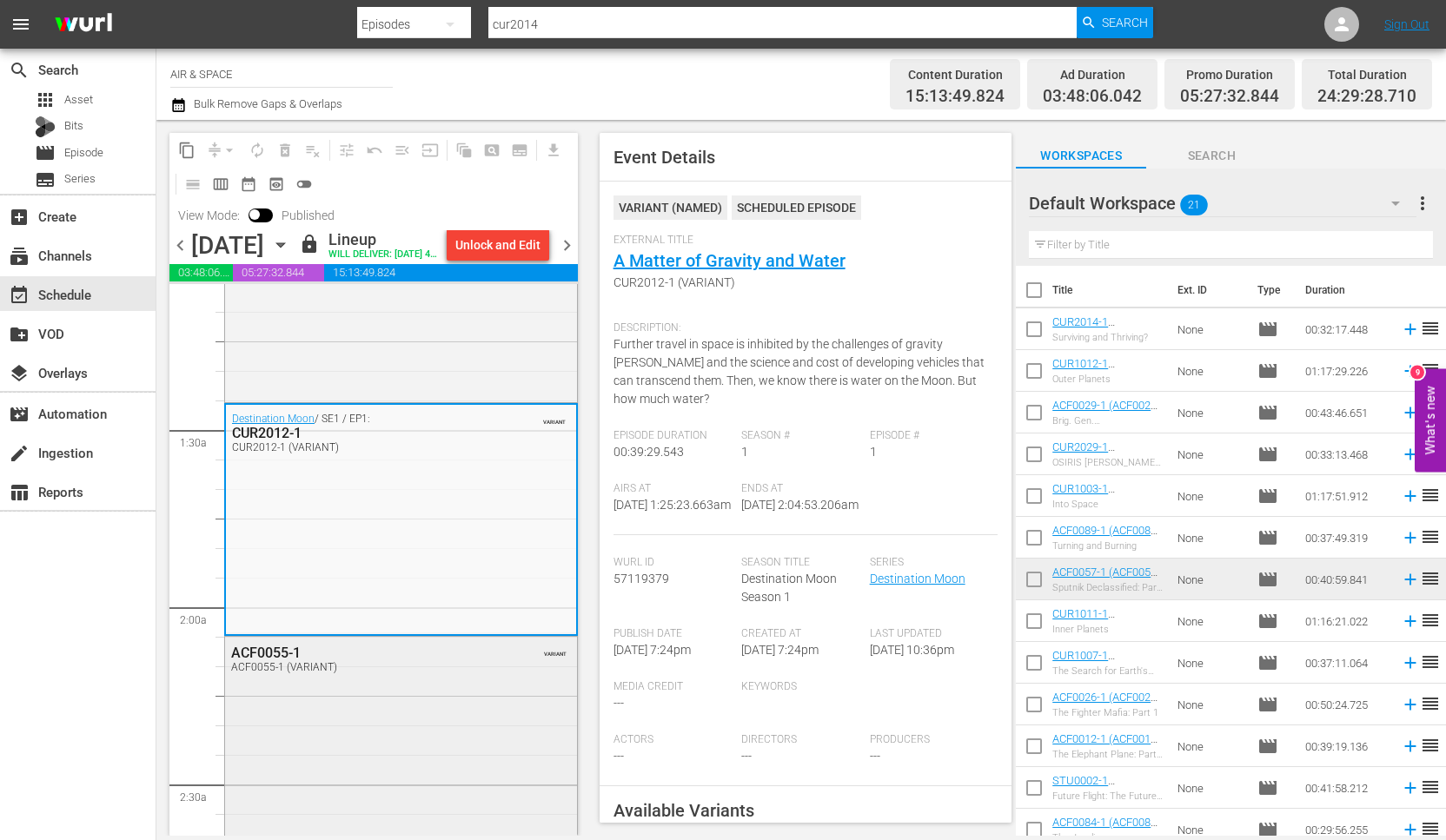
click at [273, 661] on div "ACF0055-1" at bounding box center [359, 653] width 257 height 17
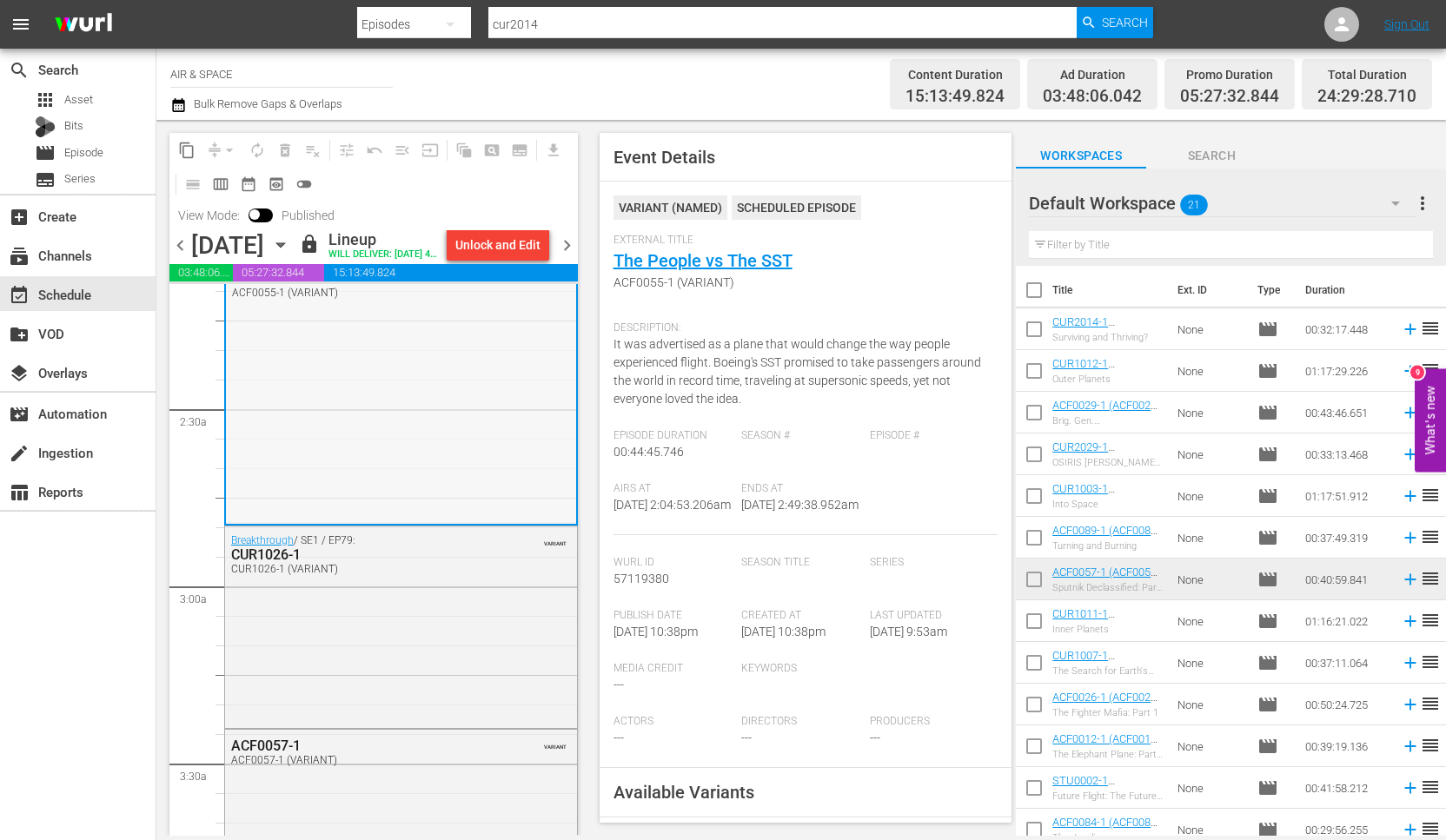
scroll to position [776, 0]
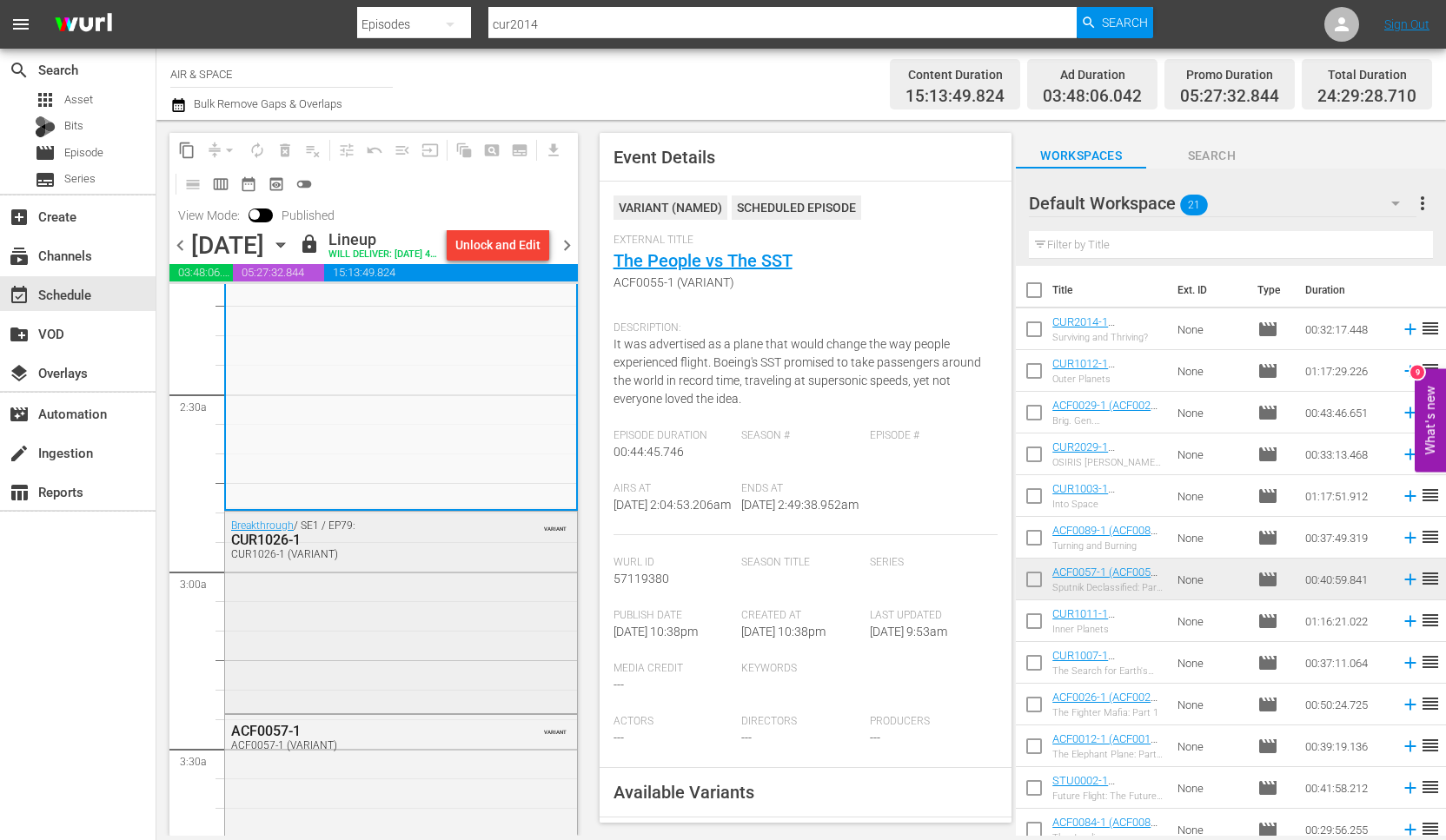
click at [284, 548] on div "CUR1026-1" at bounding box center [359, 539] width 257 height 17
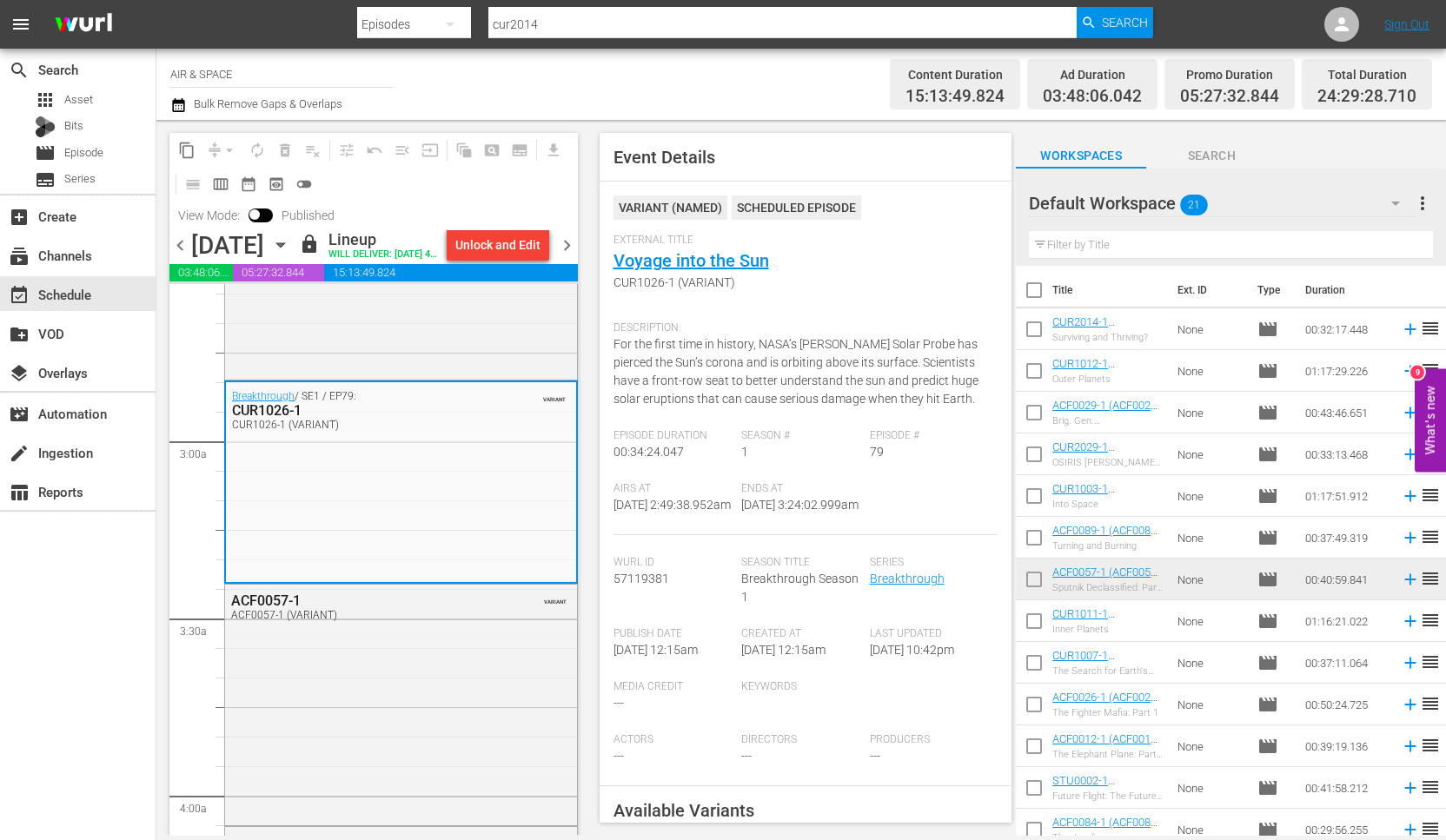
scroll to position [1050, 0]
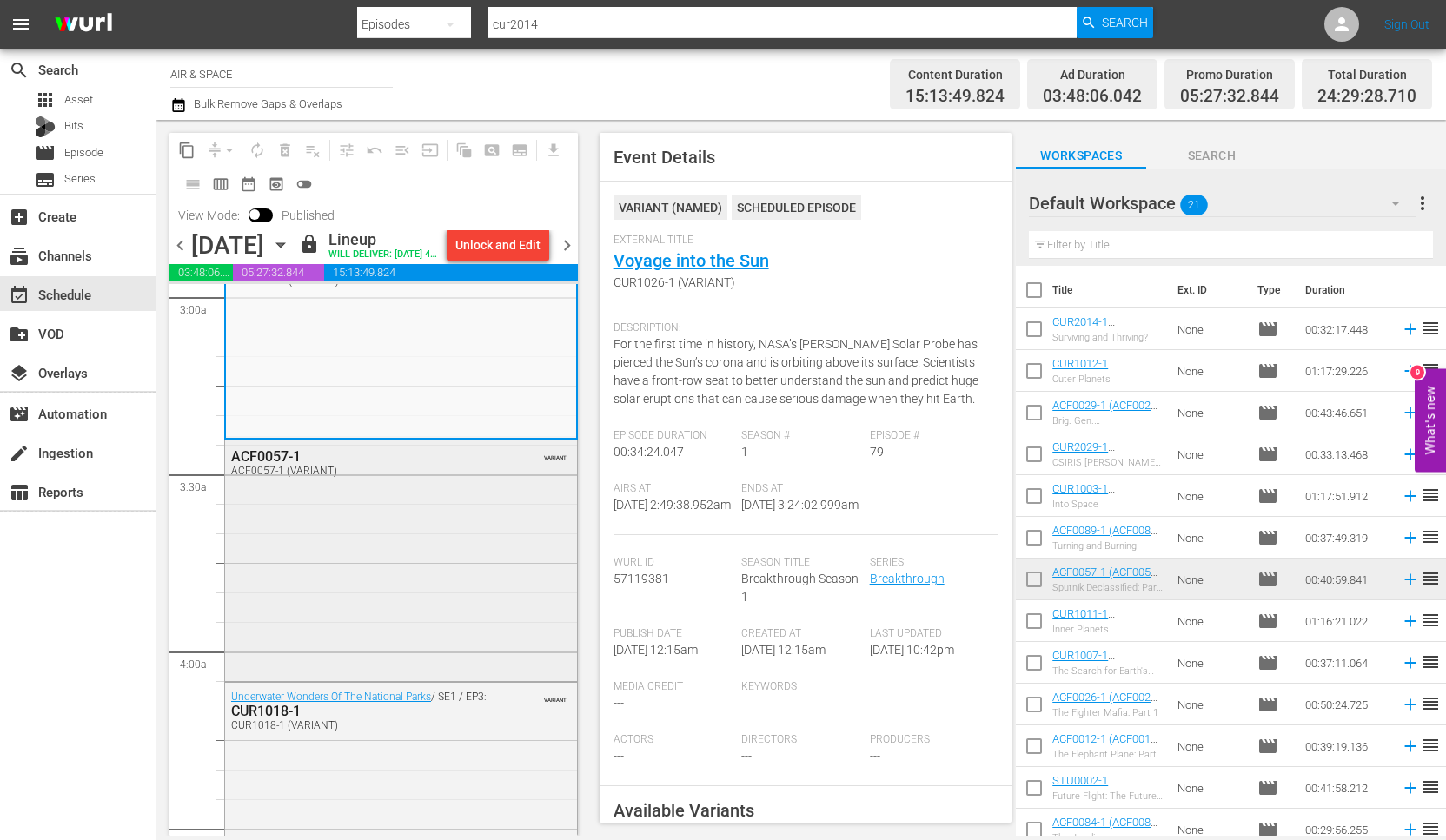
click at [273, 465] on div "ACF0057-1" at bounding box center [359, 457] width 257 height 17
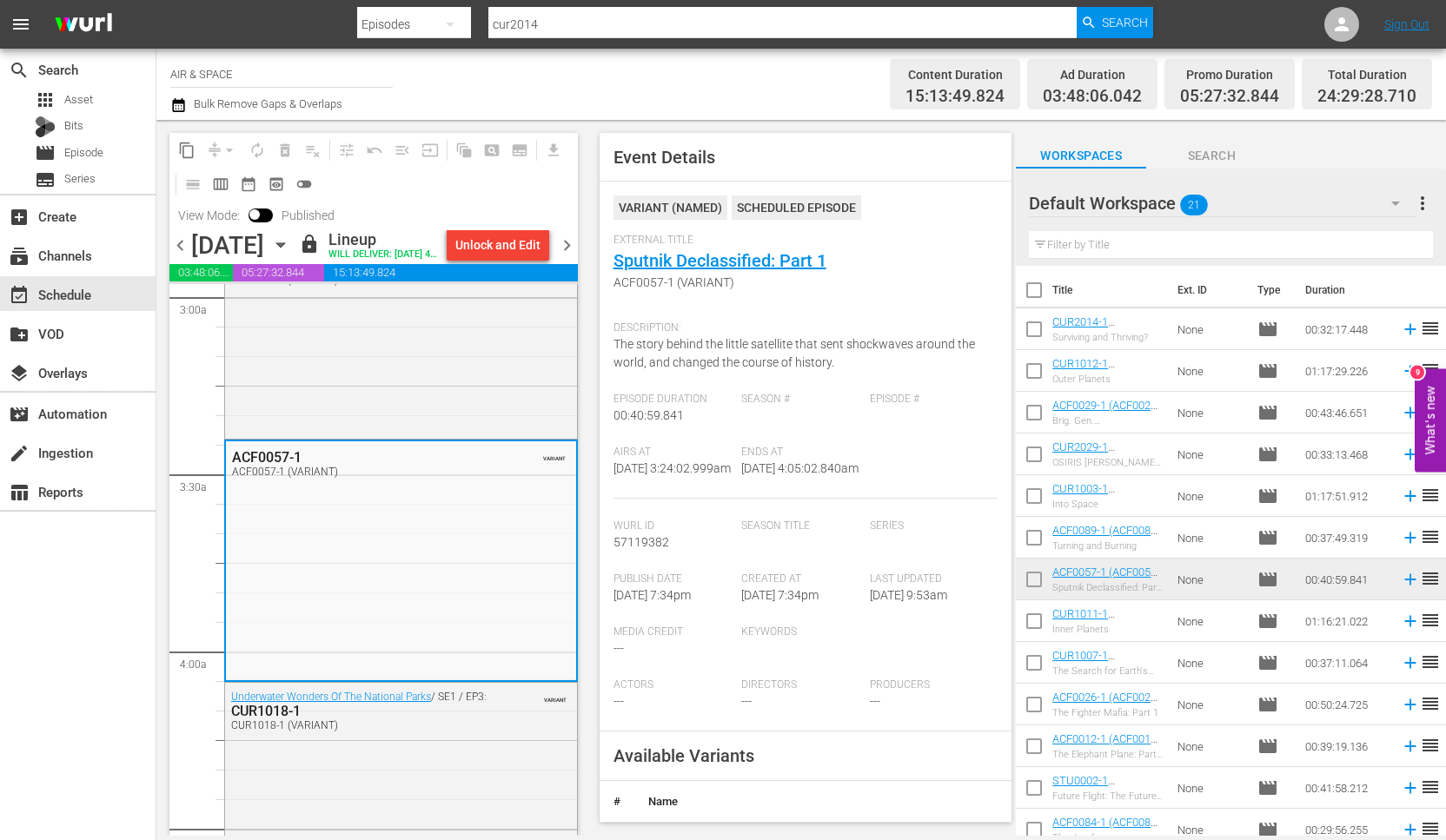
scroll to position [1231, 0]
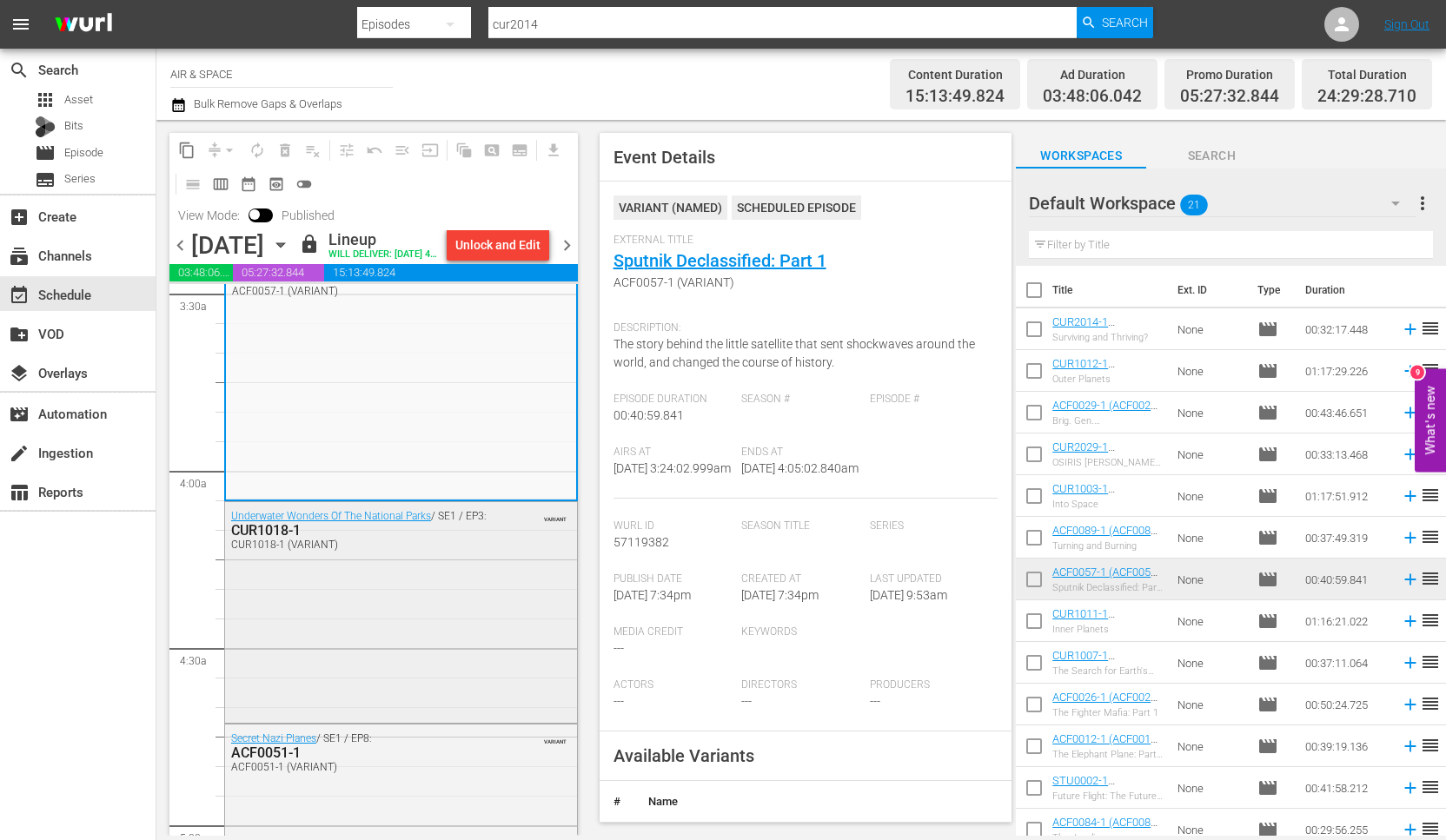
click at [268, 539] on div "CUR1018-1" at bounding box center [359, 530] width 257 height 17
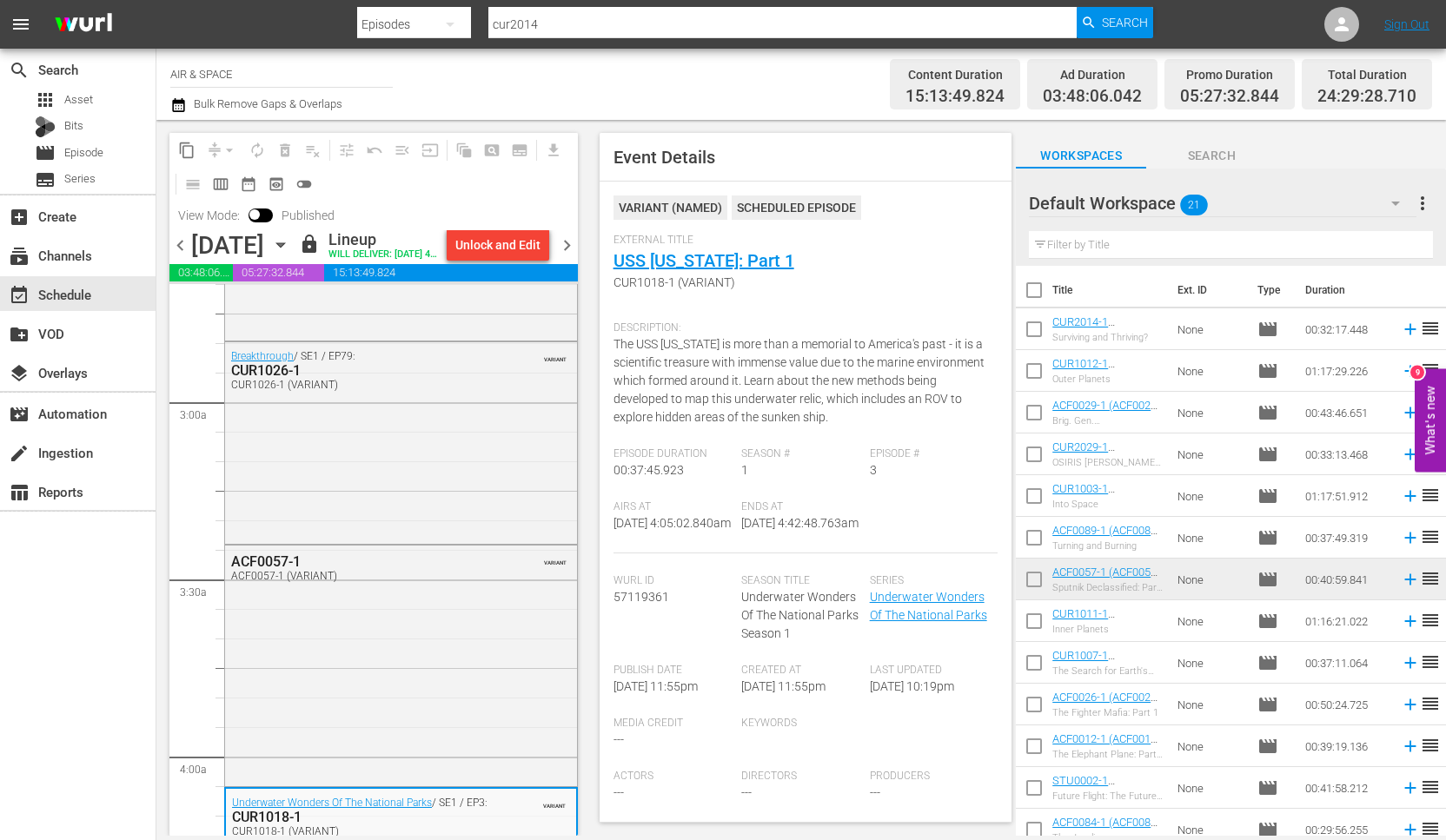
scroll to position [845, 0]
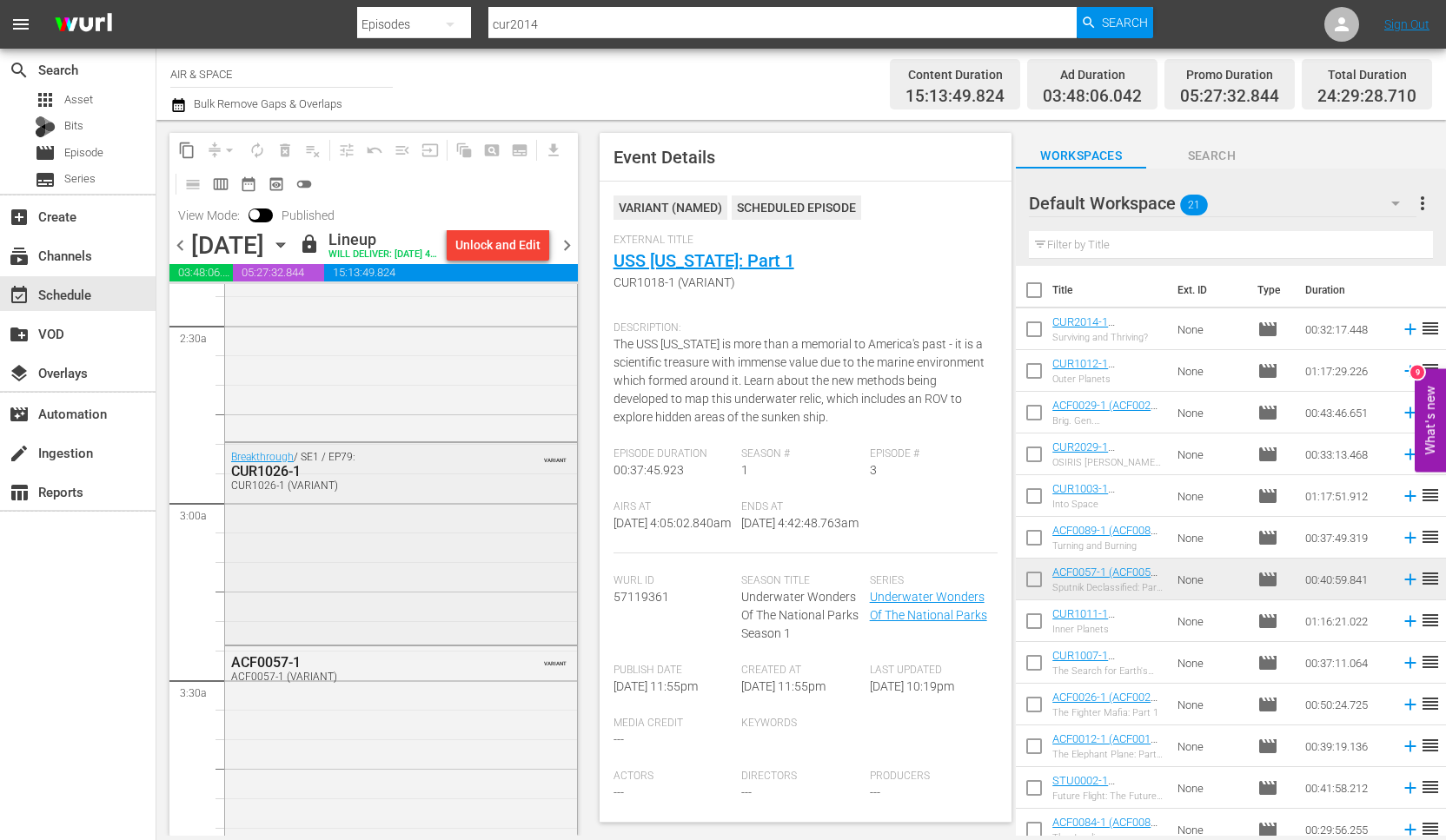
click at [279, 480] on div "CUR1026-1" at bounding box center [359, 471] width 257 height 17
